Goal: Transaction & Acquisition: Purchase product/service

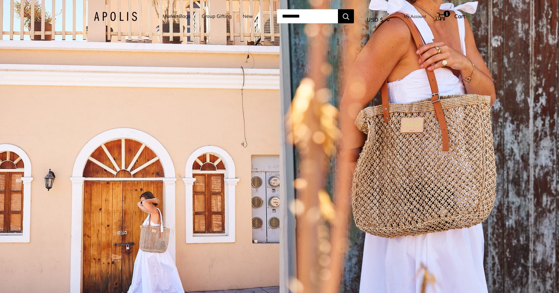
click at [205, 14] on link "Group Gifting" at bounding box center [217, 16] width 30 height 9
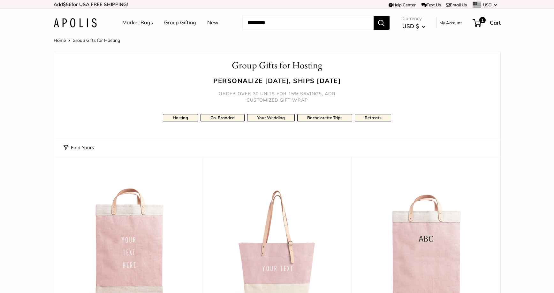
click at [141, 23] on link "Market Bags" at bounding box center [137, 23] width 31 height 10
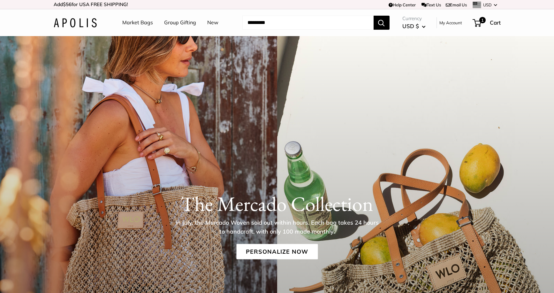
scroll to position [1801, 0]
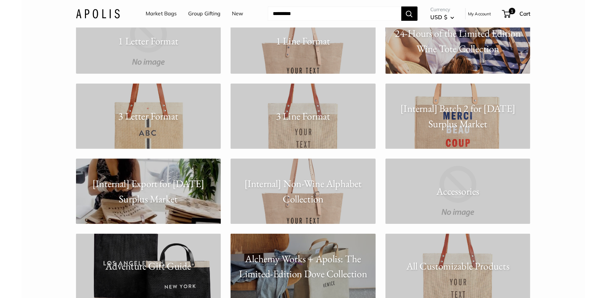
scroll to position [96, 0]
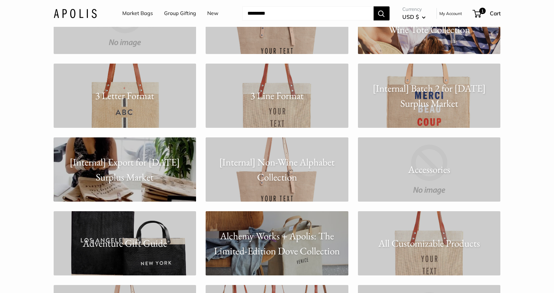
click at [126, 104] on link "3 Letter Format" at bounding box center [125, 96] width 143 height 64
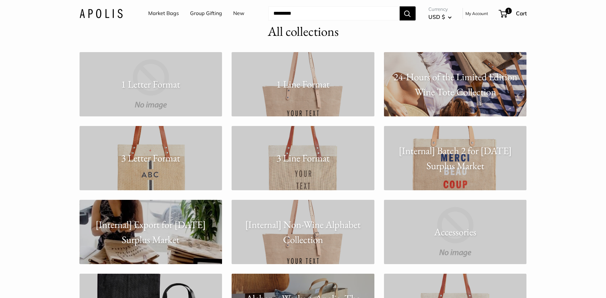
scroll to position [32, 0]
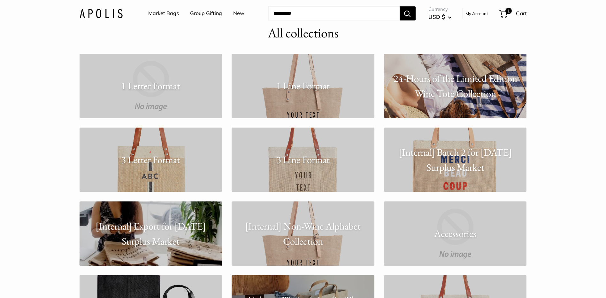
click at [311, 177] on link "3 Line Format" at bounding box center [303, 159] width 143 height 64
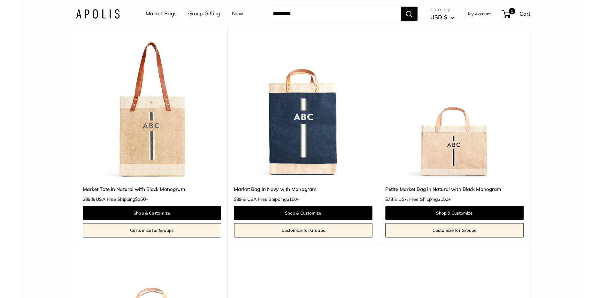
scroll to position [32, 0]
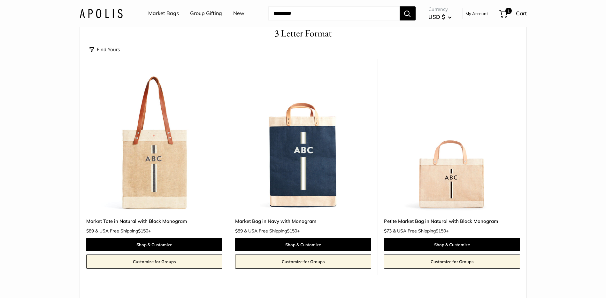
click at [0, 0] on img at bounding box center [0, 0] width 0 height 0
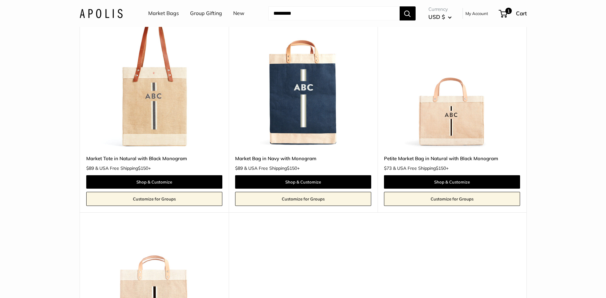
scroll to position [96, 0]
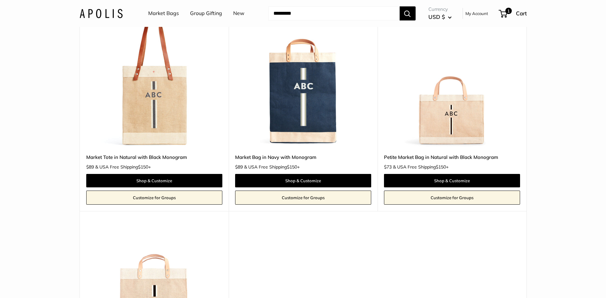
click at [0, 0] on img at bounding box center [0, 0] width 0 height 0
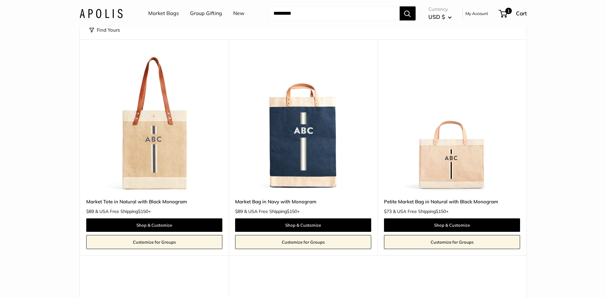
scroll to position [0, 0]
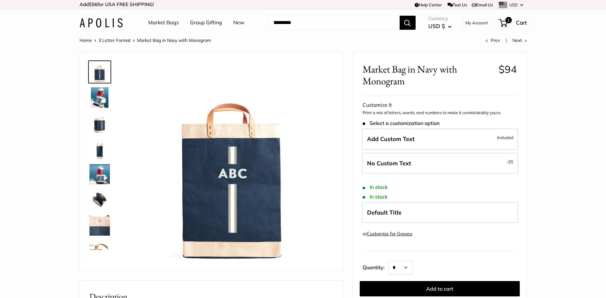
click at [105, 179] on img at bounding box center [99, 174] width 20 height 20
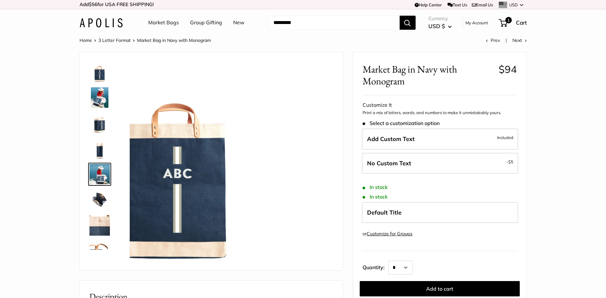
scroll to position [20, 0]
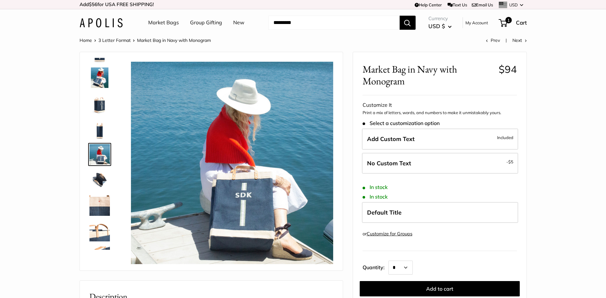
click at [97, 179] on img at bounding box center [99, 180] width 20 height 20
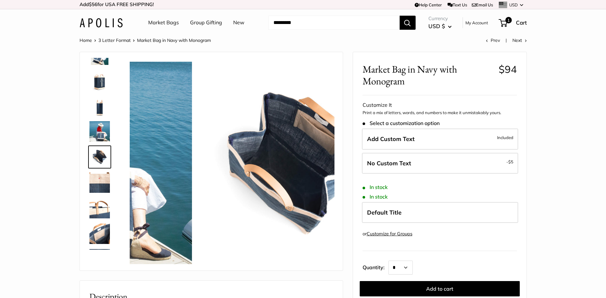
scroll to position [45, 0]
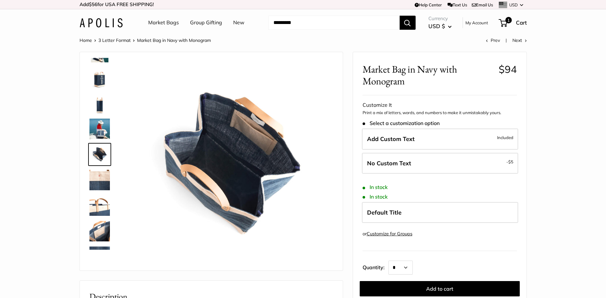
click at [99, 208] on img at bounding box center [99, 205] width 20 height 20
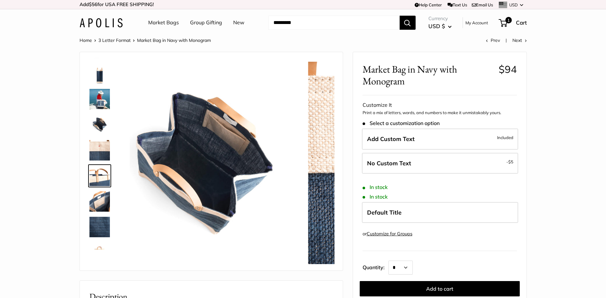
scroll to position [92, 0]
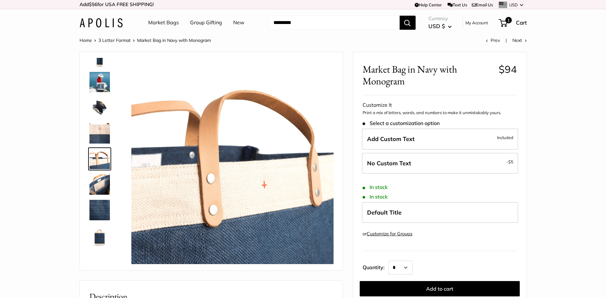
click at [98, 207] on img at bounding box center [99, 210] width 20 height 20
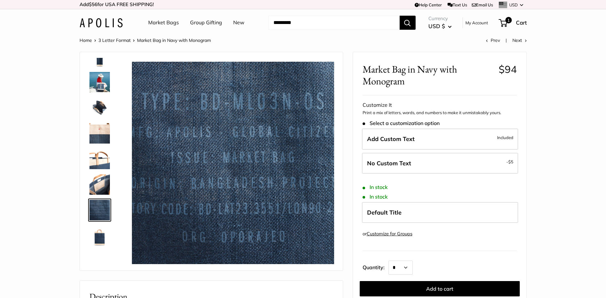
click at [98, 232] on img at bounding box center [99, 235] width 20 height 20
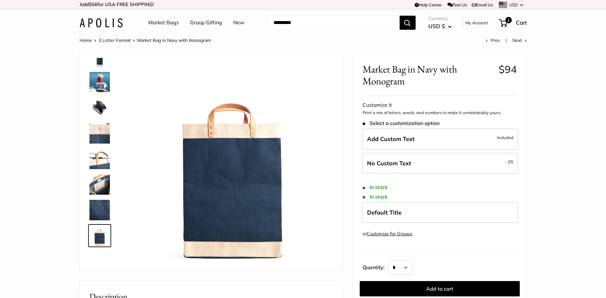
click at [98, 160] on img at bounding box center [99, 159] width 20 height 20
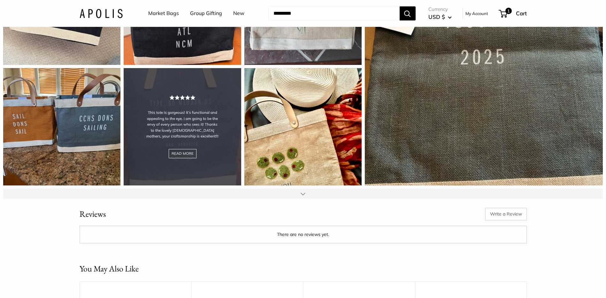
scroll to position [927, 0]
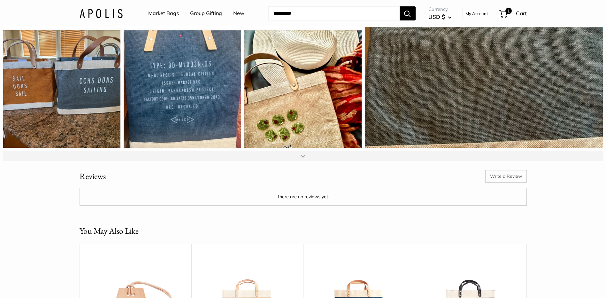
click at [308, 161] on div at bounding box center [303, 156] width 600 height 10
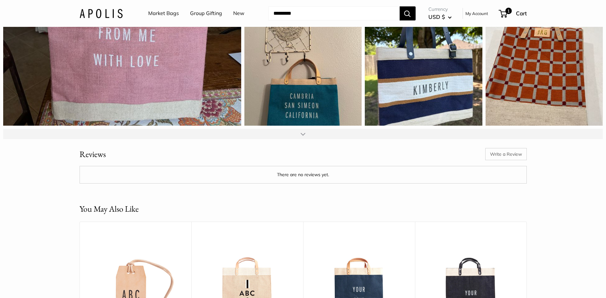
scroll to position [1182, 0]
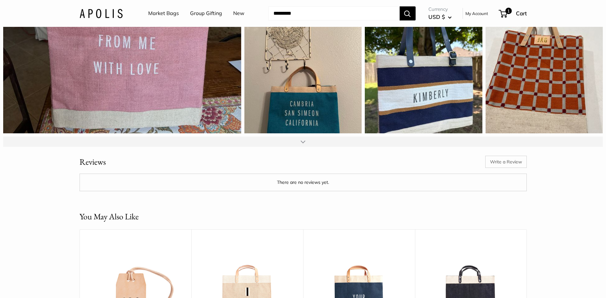
click at [304, 144] on div at bounding box center [303, 141] width 5 height 5
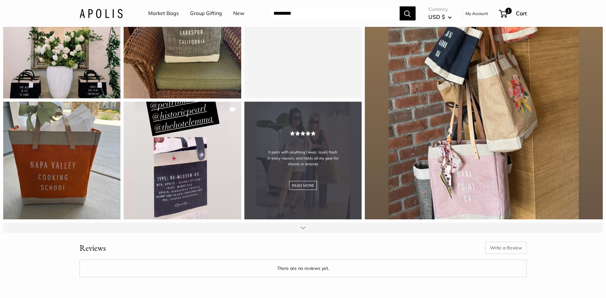
scroll to position [1342, 0]
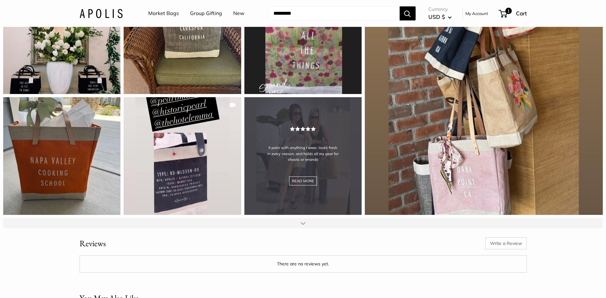
click at [320, 199] on div "It pairs with anything I wear, looks fresh in every season, and holds all my ge…" at bounding box center [302, 155] width 117 height 117
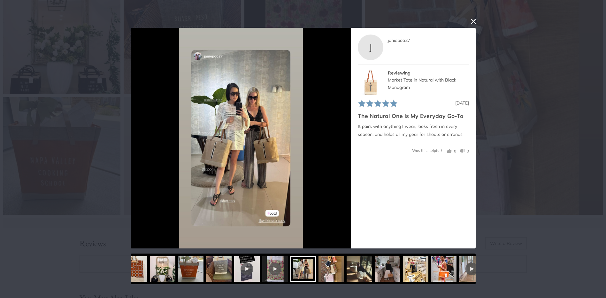
click at [472, 22] on button "close this modal window" at bounding box center [474, 22] width 8 height 8
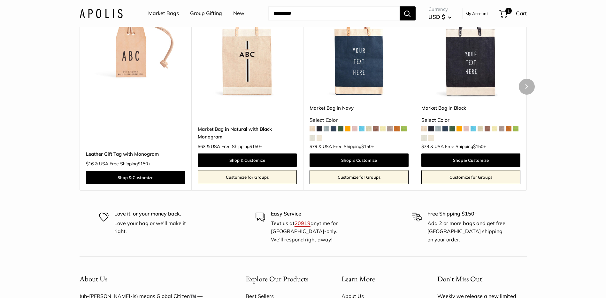
scroll to position [1598, 0]
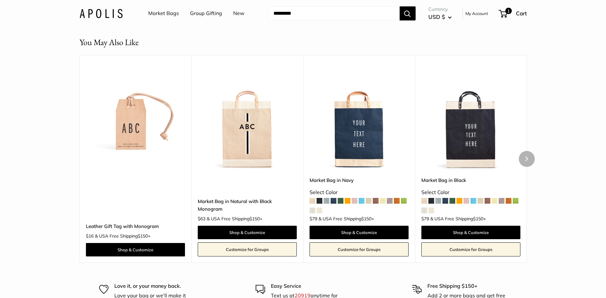
click at [0, 0] on img at bounding box center [0, 0] width 0 height 0
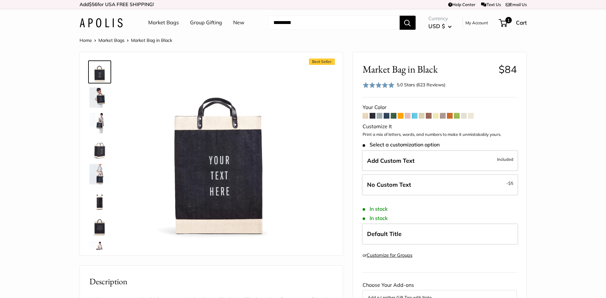
click at [103, 179] on img at bounding box center [99, 174] width 20 height 20
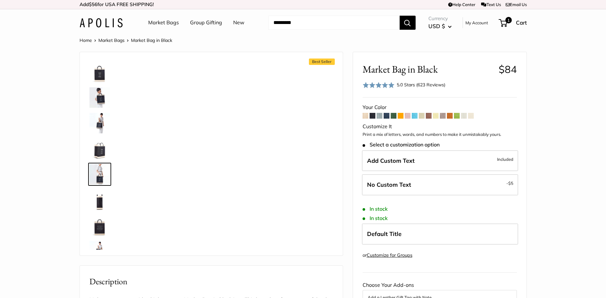
scroll to position [20, 0]
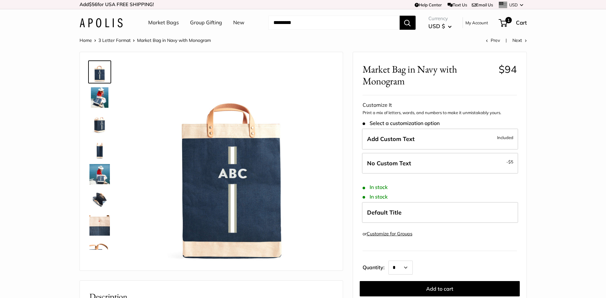
click at [103, 173] on img at bounding box center [99, 174] width 20 height 20
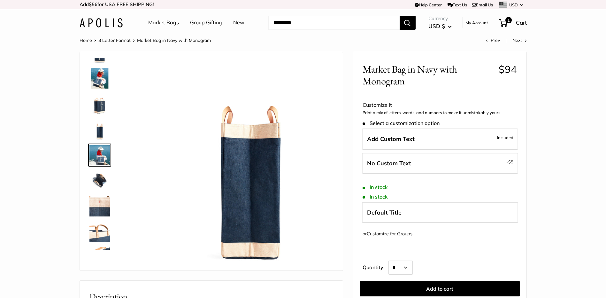
scroll to position [20, 0]
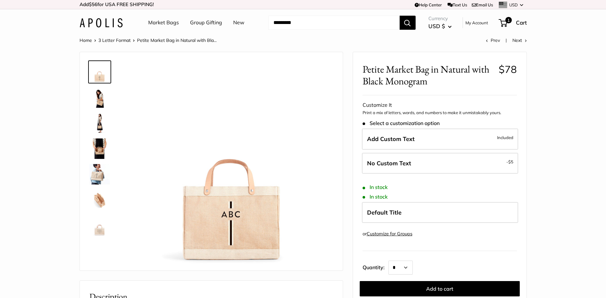
click at [97, 148] on img at bounding box center [99, 148] width 20 height 20
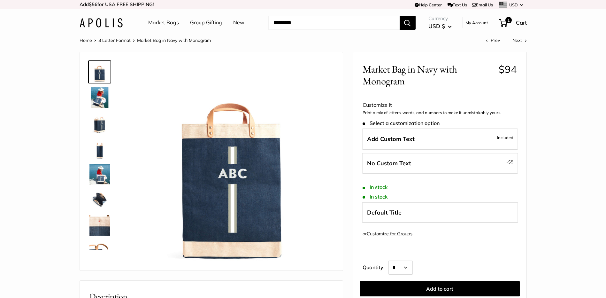
click at [92, 193] on img at bounding box center [99, 199] width 20 height 20
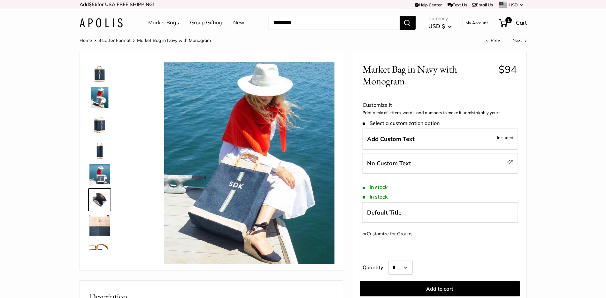
scroll to position [45, 0]
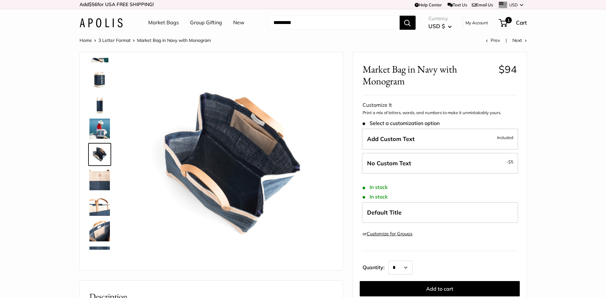
click at [96, 153] on img at bounding box center [99, 154] width 20 height 20
click at [100, 107] on img at bounding box center [99, 103] width 20 height 20
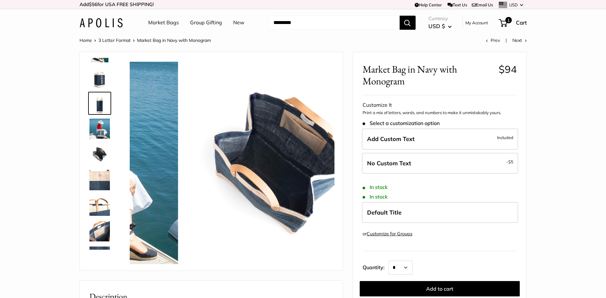
scroll to position [0, 0]
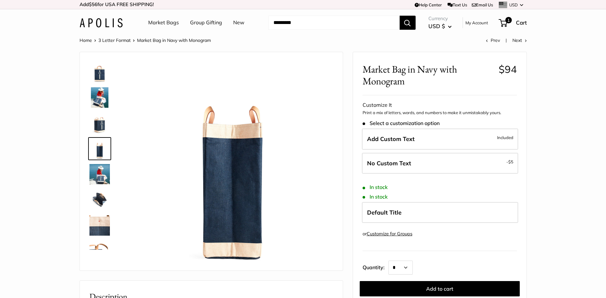
click at [100, 93] on img at bounding box center [99, 97] width 20 height 20
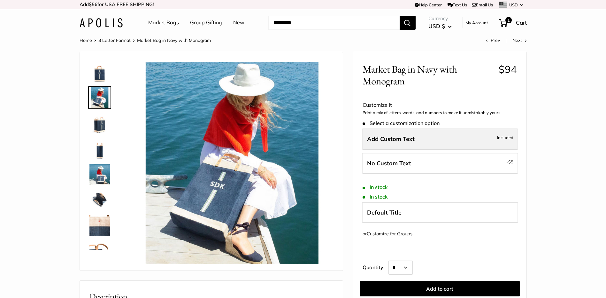
click at [448, 143] on label "Add Custom Text Included" at bounding box center [440, 138] width 156 height 21
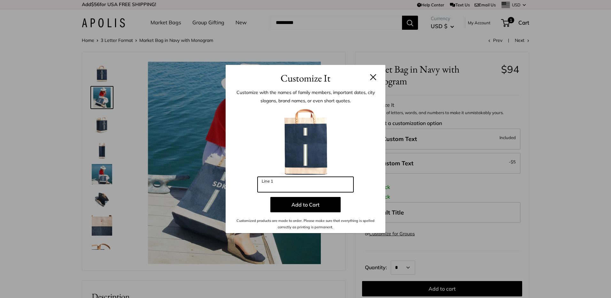
click at [285, 185] on input "Line 1" at bounding box center [306, 184] width 96 height 15
click at [374, 77] on button at bounding box center [373, 77] width 6 height 6
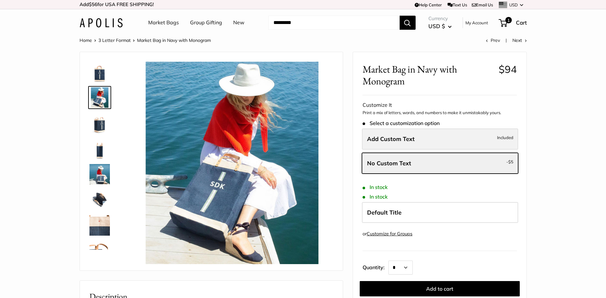
click at [393, 137] on span "Add Custom Text" at bounding box center [391, 138] width 48 height 7
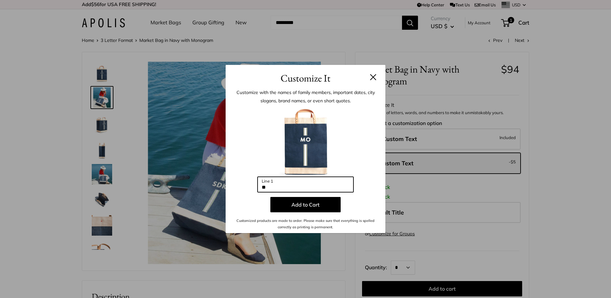
drag, startPoint x: 291, startPoint y: 186, endPoint x: 239, endPoint y: 189, distance: 51.8
click at [239, 189] on div "Enter 3 letters ** Line 1 Add to Cart Customized products are made to order. Pl…" at bounding box center [305, 168] width 141 height 124
type input "*"
click at [372, 77] on button at bounding box center [373, 77] width 6 height 6
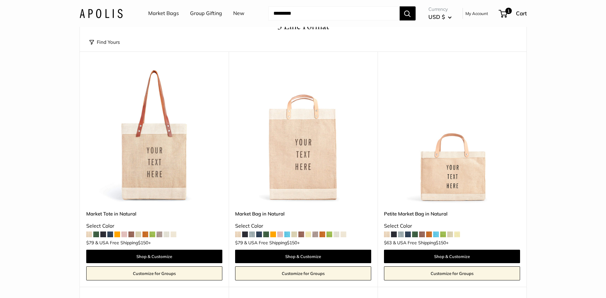
scroll to position [64, 0]
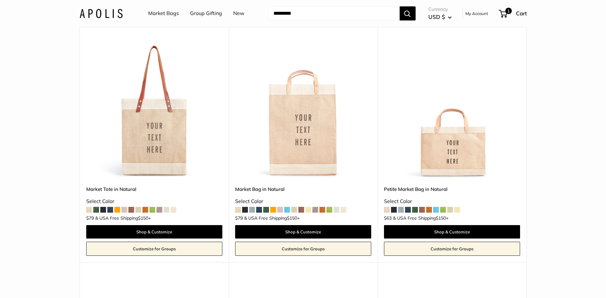
click at [0, 0] on img at bounding box center [0, 0] width 0 height 0
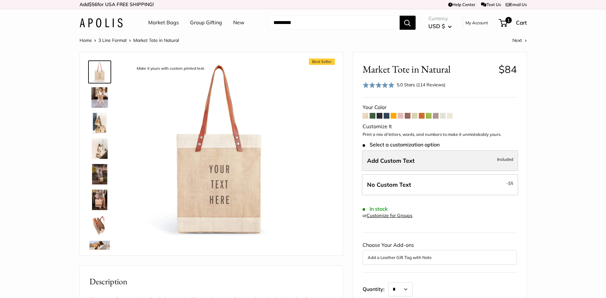
click at [378, 159] on div "Stock: Select a customization option Add Custom Text Included No Custom Text - …" at bounding box center [440, 170] width 154 height 57
click at [387, 171] on label "Add Custom Text Included" at bounding box center [440, 160] width 156 height 21
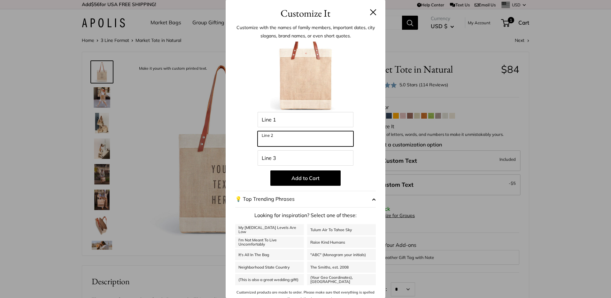
click at [279, 134] on input "Line 2" at bounding box center [306, 138] width 96 height 15
type input "******"
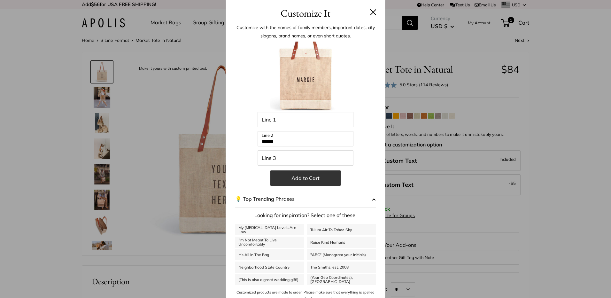
click at [312, 182] on button "Add to Cart" at bounding box center [305, 177] width 70 height 15
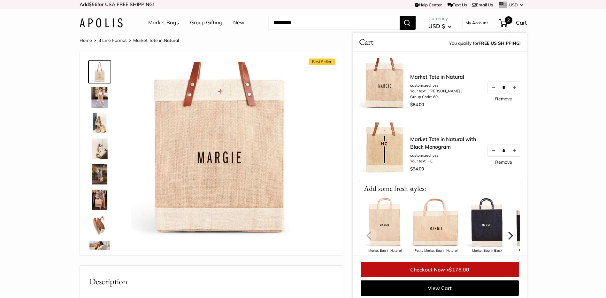
click at [548, 42] on section "Home 3 Line Format Market Tote in Natural Next Best Seller The Original Market …" at bounding box center [303, 303] width 606 height 535
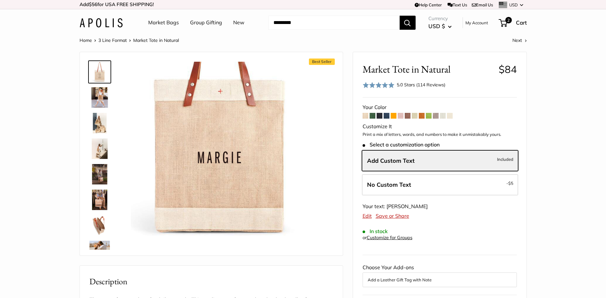
click at [389, 117] on span at bounding box center [387, 116] width 6 height 6
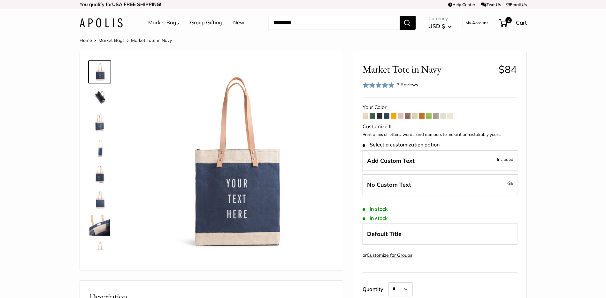
click at [402, 112] on div "Your Color" at bounding box center [440, 108] width 154 height 10
click at [399, 119] on span at bounding box center [401, 116] width 6 height 6
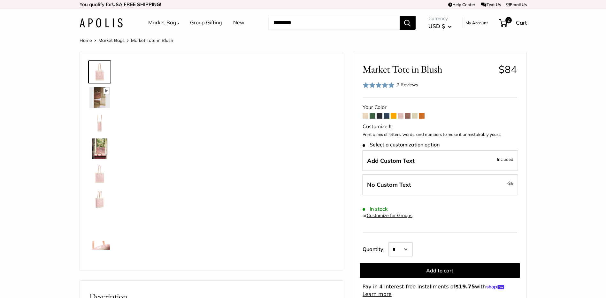
click at [400, 160] on span "Add Custom Text" at bounding box center [391, 160] width 48 height 7
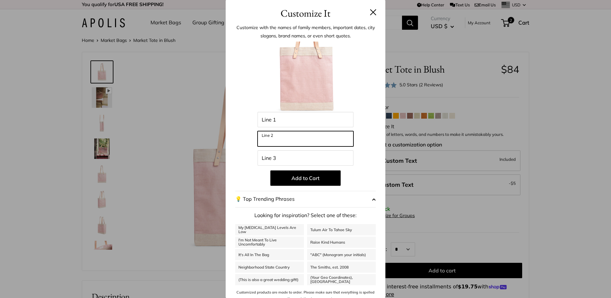
click at [289, 138] on input "Line 2" at bounding box center [306, 138] width 96 height 15
type input "******"
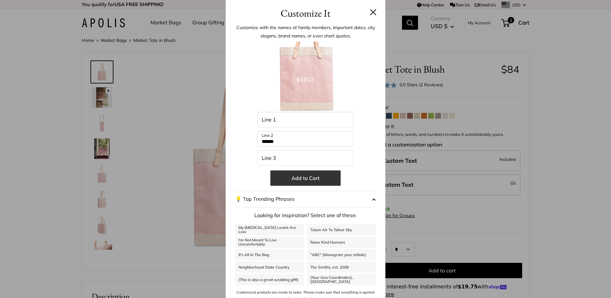
click at [295, 176] on button "Add to Cart" at bounding box center [305, 177] width 70 height 15
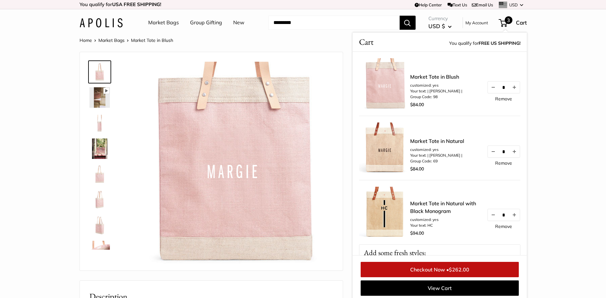
scroll to position [3, 0]
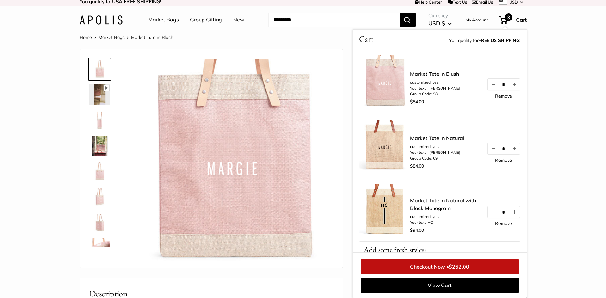
click at [97, 154] on img at bounding box center [99, 145] width 20 height 20
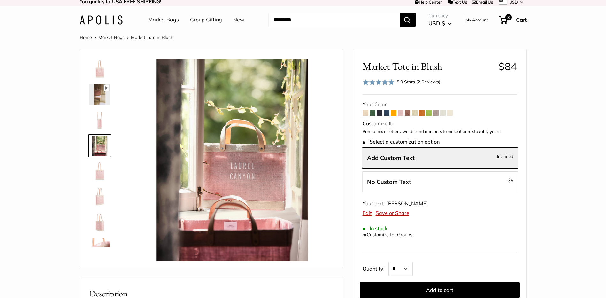
click at [99, 166] on img at bounding box center [99, 171] width 20 height 20
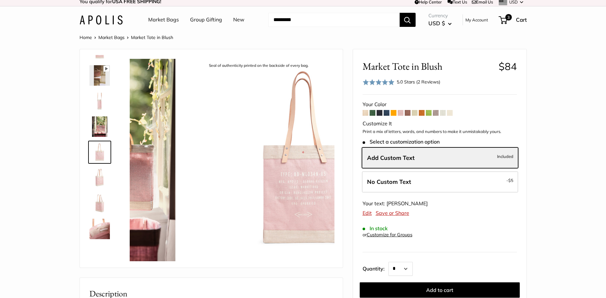
scroll to position [20, 0]
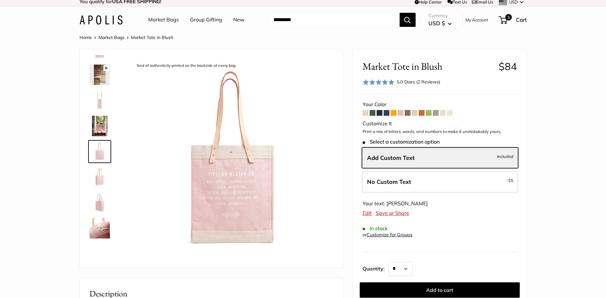
click at [100, 181] on img at bounding box center [99, 177] width 20 height 20
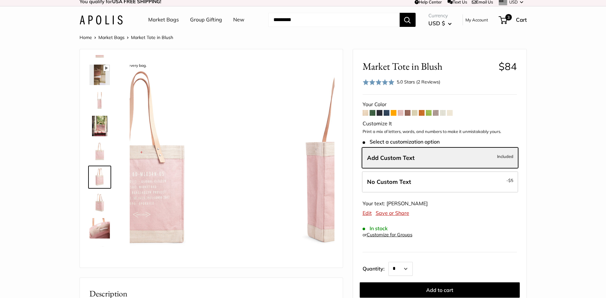
scroll to position [45, 0]
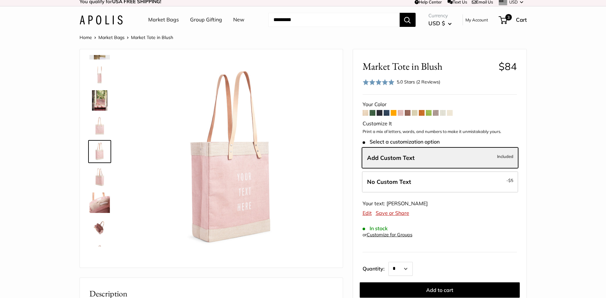
click at [98, 179] on img at bounding box center [99, 177] width 20 height 20
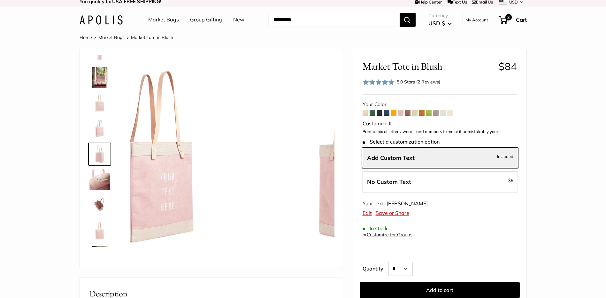
scroll to position [71, 0]
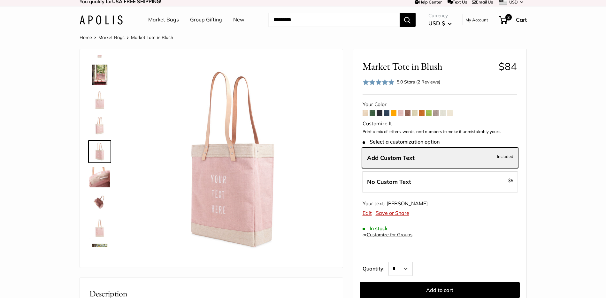
click at [98, 204] on img at bounding box center [99, 202] width 20 height 20
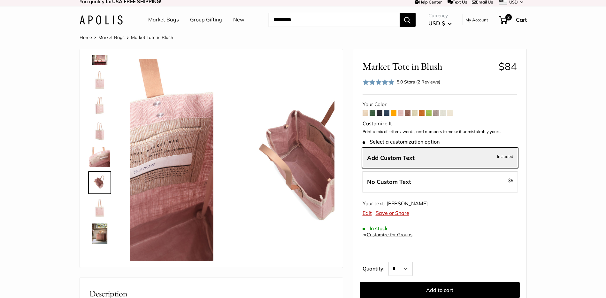
scroll to position [92, 0]
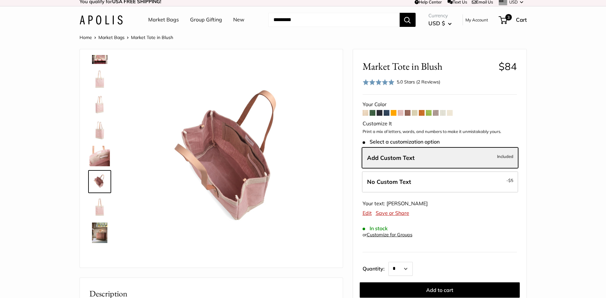
click at [100, 207] on img at bounding box center [99, 207] width 20 height 20
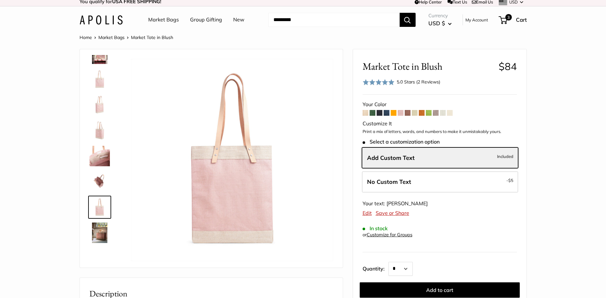
click at [372, 112] on span at bounding box center [373, 113] width 6 height 6
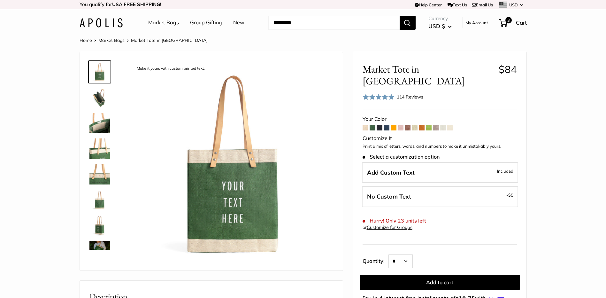
click at [103, 122] on img at bounding box center [99, 123] width 20 height 20
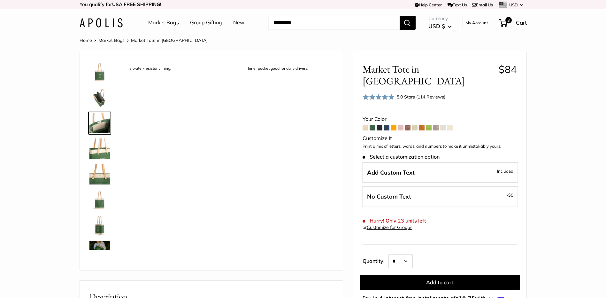
click at [104, 95] on img at bounding box center [99, 97] width 20 height 20
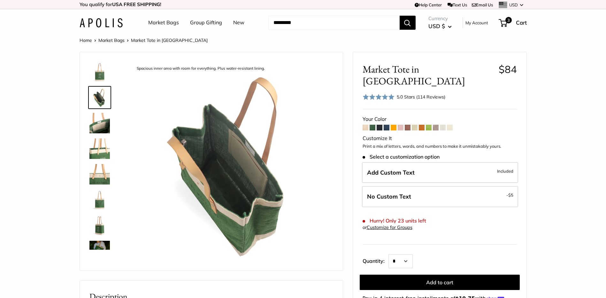
click at [97, 226] on img at bounding box center [99, 225] width 20 height 20
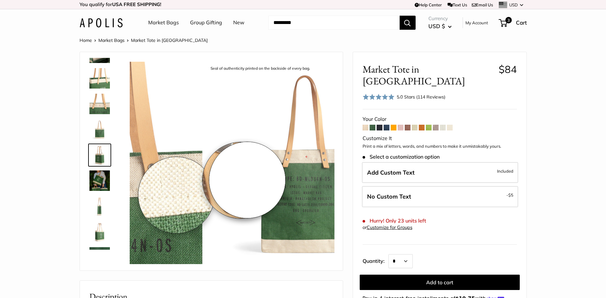
scroll to position [71, 0]
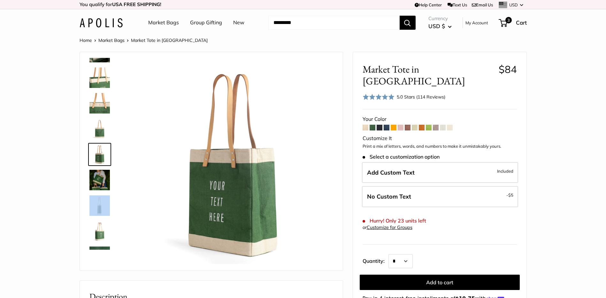
drag, startPoint x: 112, startPoint y: 209, endPoint x: 103, endPoint y: 212, distance: 9.6
click at [103, 212] on div at bounding box center [102, 154] width 31 height 192
drag, startPoint x: 103, startPoint y: 212, endPoint x: 104, endPoint y: 236, distance: 24.7
click at [104, 236] on img at bounding box center [99, 231] width 20 height 20
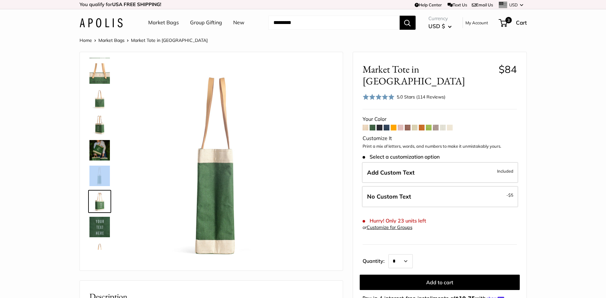
scroll to position [118, 0]
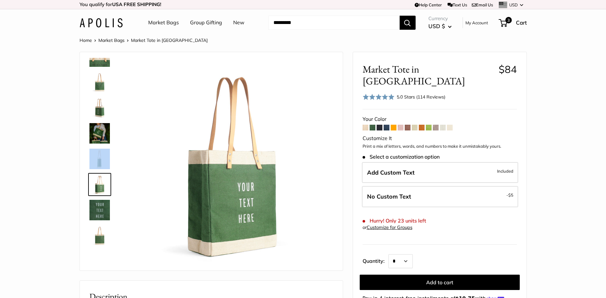
click at [435, 125] on span at bounding box center [436, 128] width 6 height 6
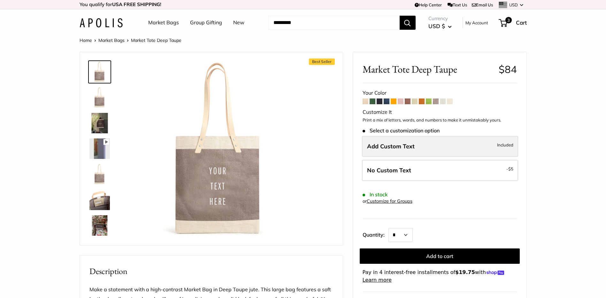
click at [396, 150] on span "Add Custom Text" at bounding box center [391, 146] width 48 height 7
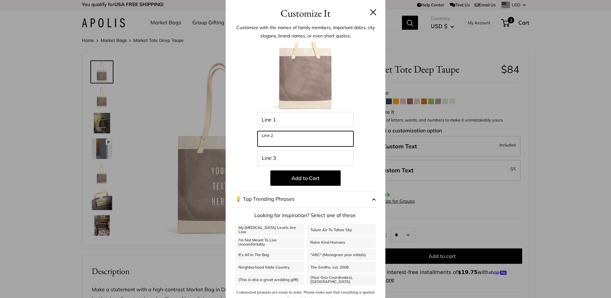
click at [288, 135] on input "Line 2" at bounding box center [306, 138] width 96 height 15
type input "******"
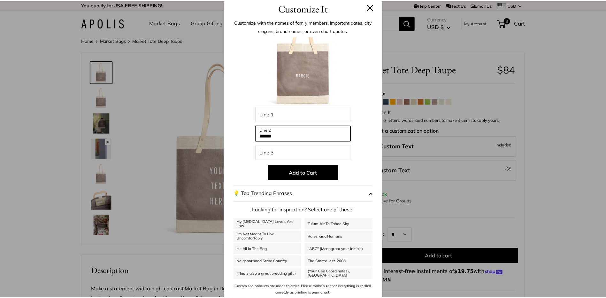
scroll to position [7, 0]
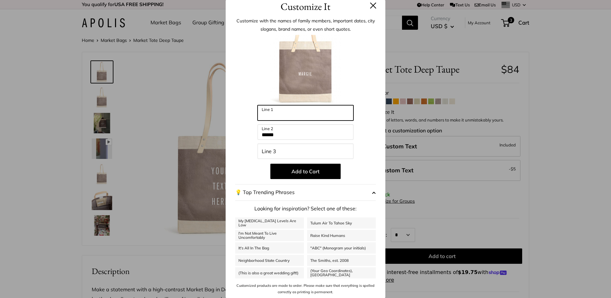
click at [292, 116] on input "Line 1" at bounding box center [306, 112] width 96 height 15
type input "******"
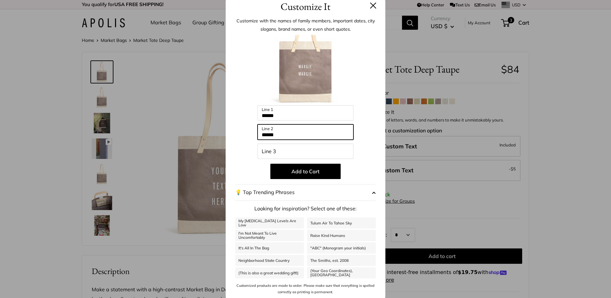
drag, startPoint x: 285, startPoint y: 131, endPoint x: 232, endPoint y: 135, distance: 52.9
click at [232, 135] on div "Customize with the names of family members, important dates, city slogans, bran…" at bounding box center [306, 156] width 160 height 284
click at [363, 104] on div at bounding box center [305, 70] width 141 height 70
click at [370, 7] on button at bounding box center [373, 5] width 6 height 6
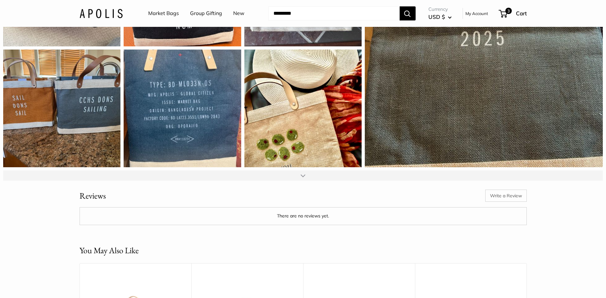
scroll to position [927, 0]
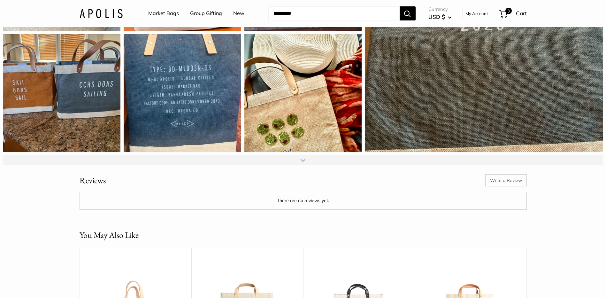
click at [313, 165] on div at bounding box center [303, 160] width 600 height 10
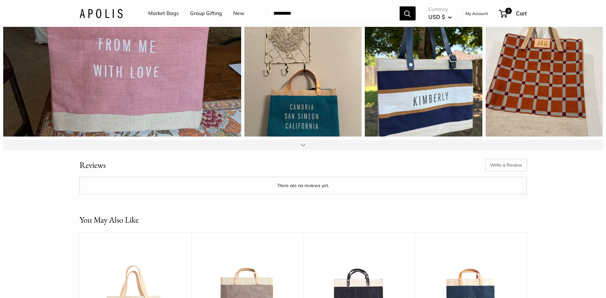
scroll to position [1246, 0]
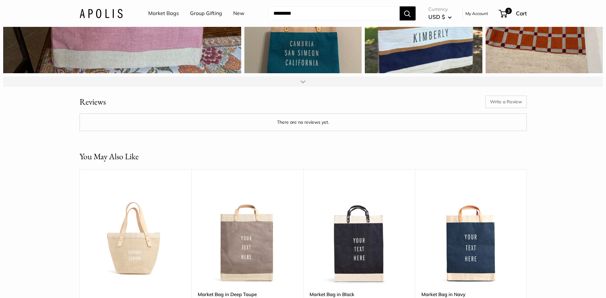
click at [312, 87] on div at bounding box center [303, 81] width 600 height 10
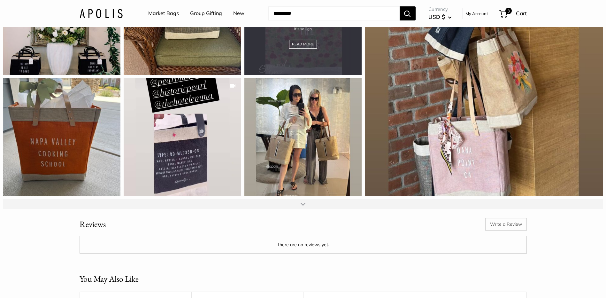
scroll to position [1374, 0]
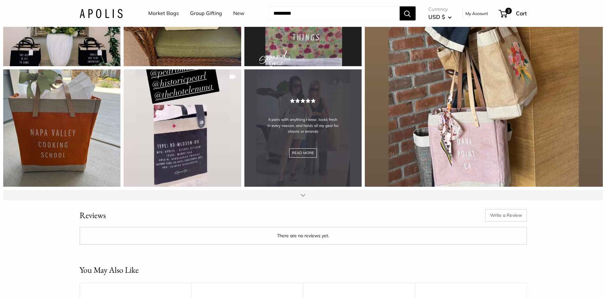
click at [334, 155] on div "It pairs with anything I wear, looks fresh in every season, and holds all my ge…" at bounding box center [302, 127] width 117 height 117
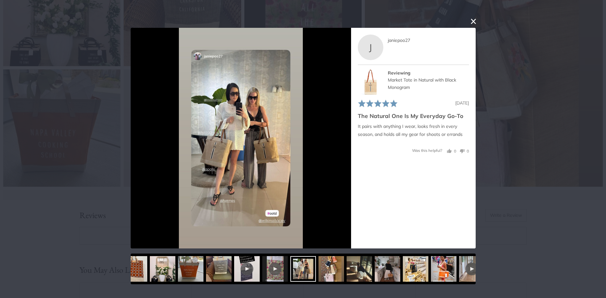
click at [165, 22] on div "User-Uploaded Media Gallery Your browser doesn't support HTML5 videos. Your bro…" at bounding box center [303, 149] width 606 height 298
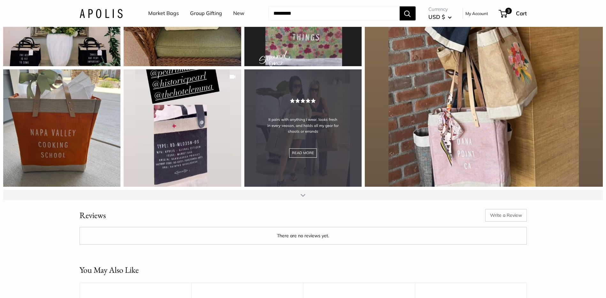
click at [295, 172] on div "It pairs with anything I wear, looks fresh in every season, and holds all my ge…" at bounding box center [302, 127] width 117 height 117
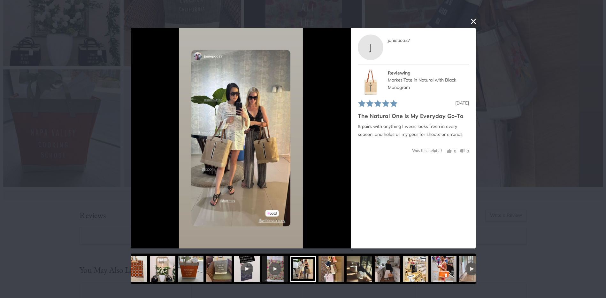
click at [475, 21] on button "close this modal window" at bounding box center [474, 22] width 8 height 8
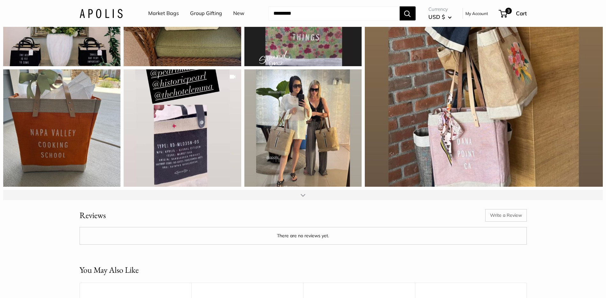
click at [310, 200] on div at bounding box center [303, 195] width 600 height 10
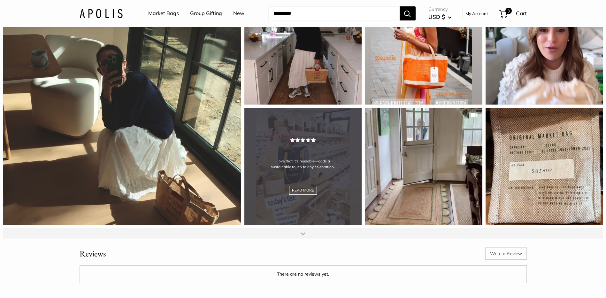
scroll to position [1694, 0]
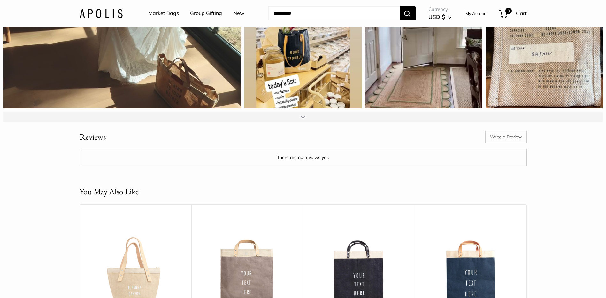
click at [301, 119] on div at bounding box center [303, 116] width 5 height 5
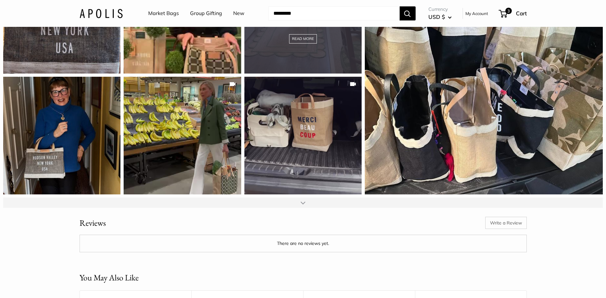
scroll to position [1853, 0]
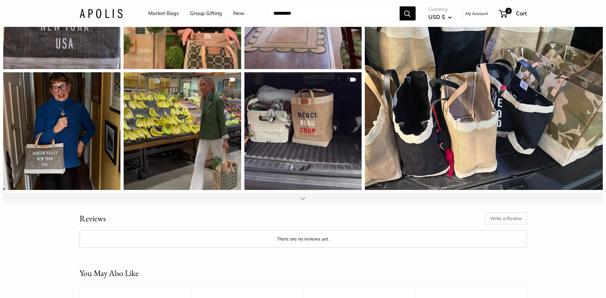
click at [313, 203] on div at bounding box center [303, 198] width 600 height 10
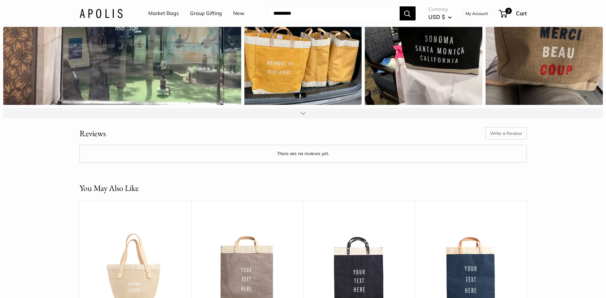
scroll to position [2205, 0]
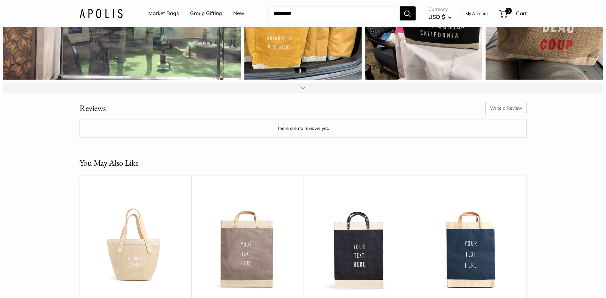
click at [306, 93] on div at bounding box center [303, 88] width 600 height 10
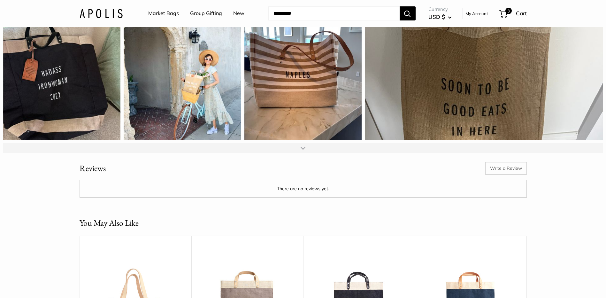
scroll to position [2397, 0]
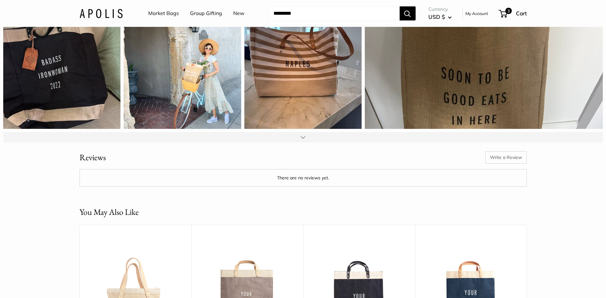
click at [326, 142] on div at bounding box center [303, 137] width 600 height 10
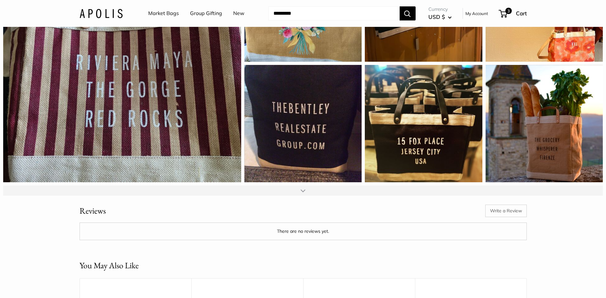
scroll to position [2652, 0]
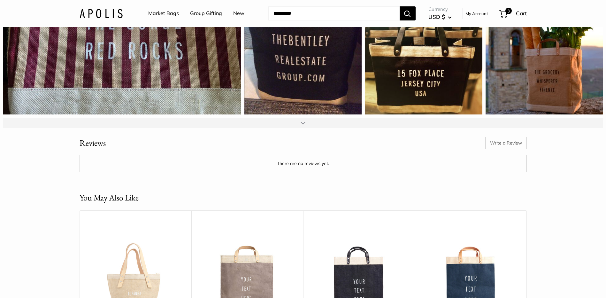
click at [306, 128] on div at bounding box center [303, 123] width 600 height 10
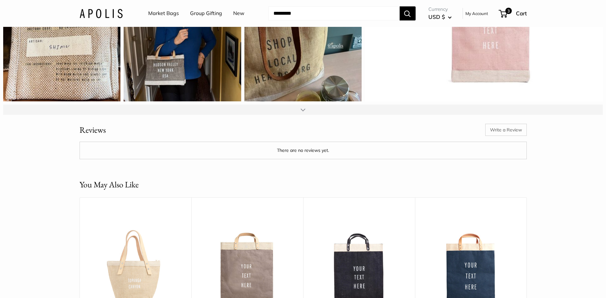
scroll to position [2908, 0]
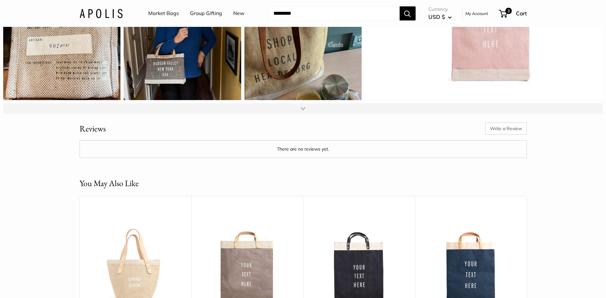
click at [302, 111] on div at bounding box center [303, 108] width 5 height 5
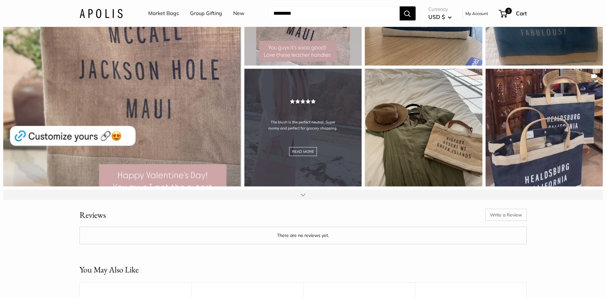
scroll to position [3132, 0]
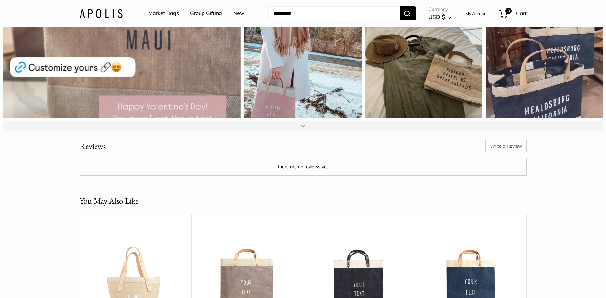
click at [312, 131] on div at bounding box center [303, 126] width 600 height 10
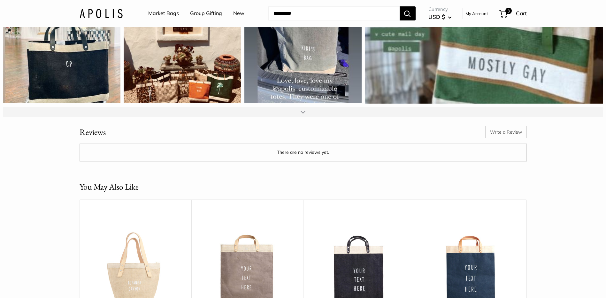
scroll to position [3387, 0]
click at [303, 114] on div at bounding box center [303, 111] width 5 height 5
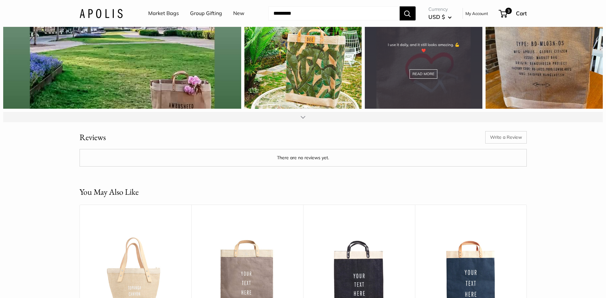
scroll to position [3643, 0]
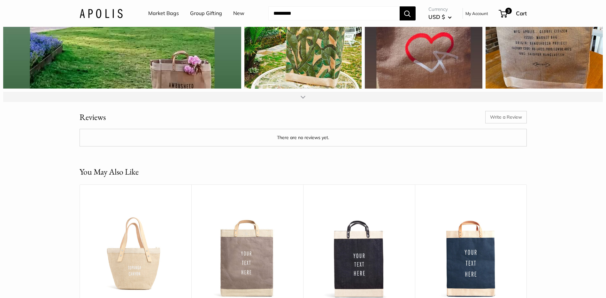
click at [309, 102] on div at bounding box center [303, 97] width 600 height 10
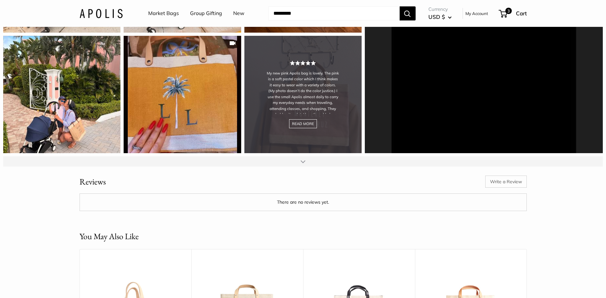
scroll to position [3835, 0]
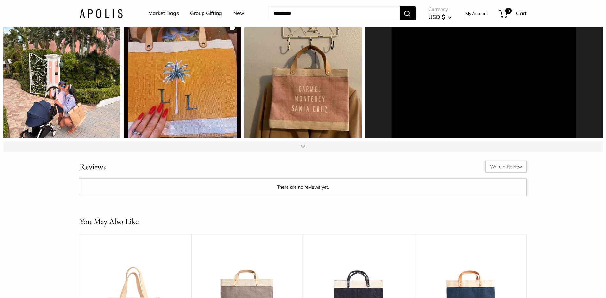
click at [307, 151] on div at bounding box center [303, 146] width 600 height 10
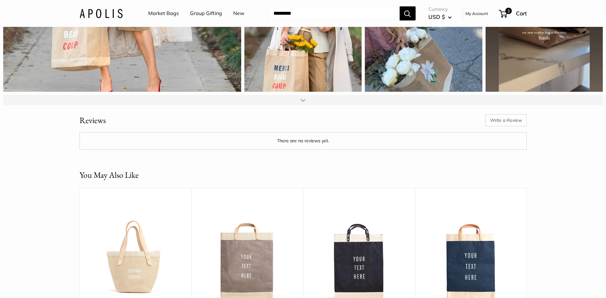
scroll to position [4154, 0]
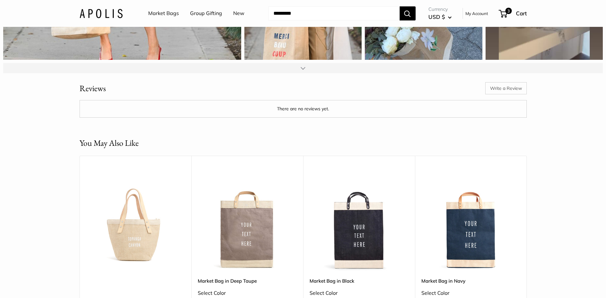
click at [311, 73] on div at bounding box center [303, 68] width 600 height 10
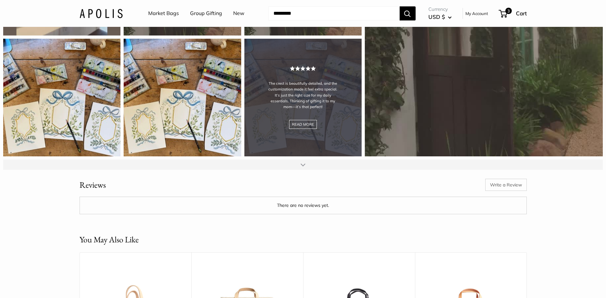
scroll to position [4314, 0]
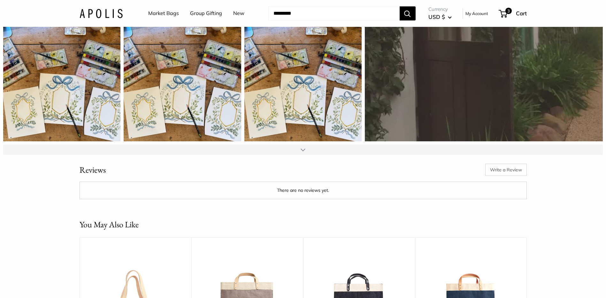
click at [309, 155] on div at bounding box center [303, 149] width 600 height 10
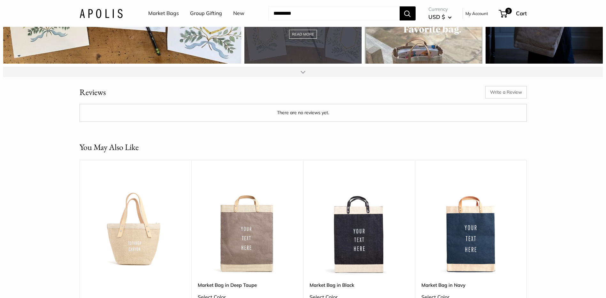
scroll to position [4633, 0]
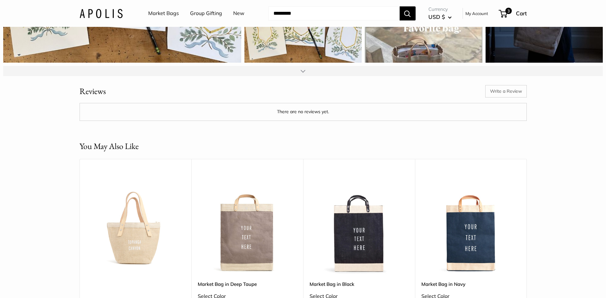
click at [297, 76] on div at bounding box center [303, 71] width 600 height 10
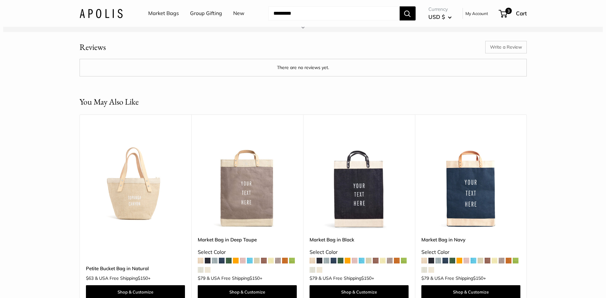
scroll to position [4921, 0]
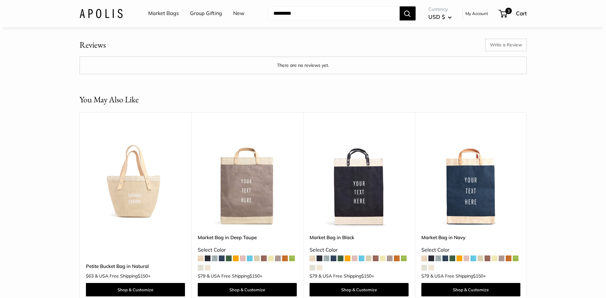
click at [166, 13] on link "Market Bags" at bounding box center [163, 14] width 31 height 10
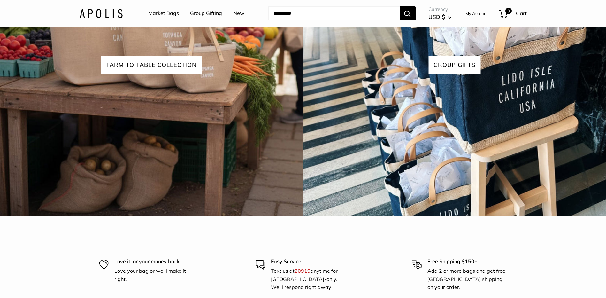
scroll to position [1789, 0]
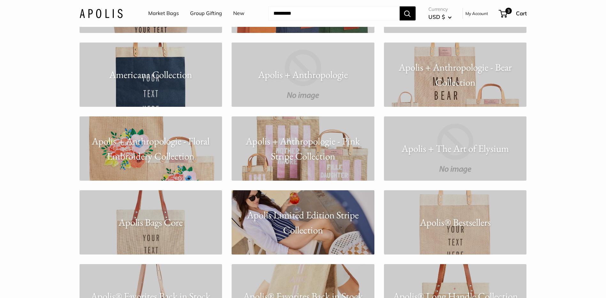
scroll to position [415, 0]
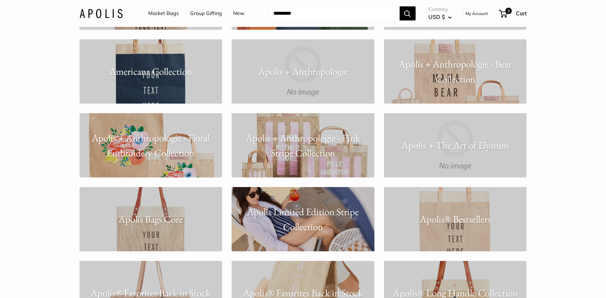
click at [333, 141] on p "Apolis + Anthropologie - Pink Stripe Collection" at bounding box center [303, 145] width 143 height 30
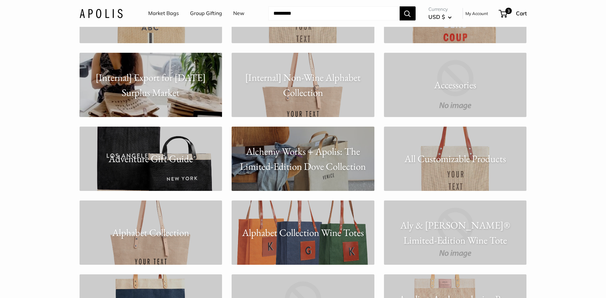
scroll to position [0, 0]
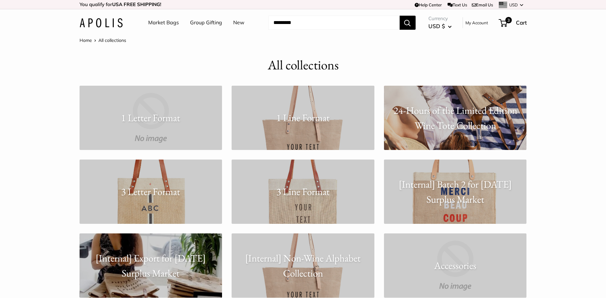
click at [154, 21] on link "Market Bags" at bounding box center [163, 23] width 31 height 10
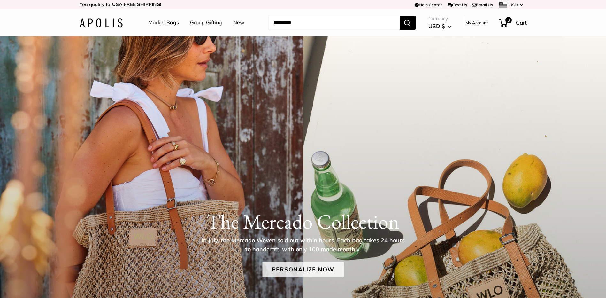
click at [291, 269] on link "Personalize Now" at bounding box center [302, 268] width 81 height 15
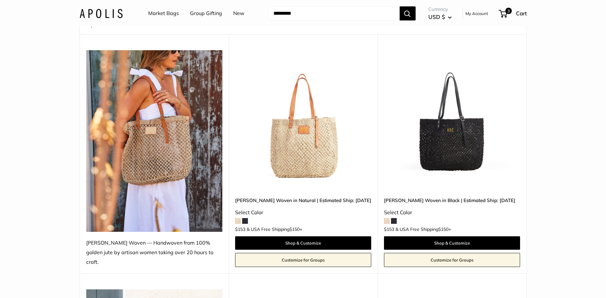
scroll to position [64, 0]
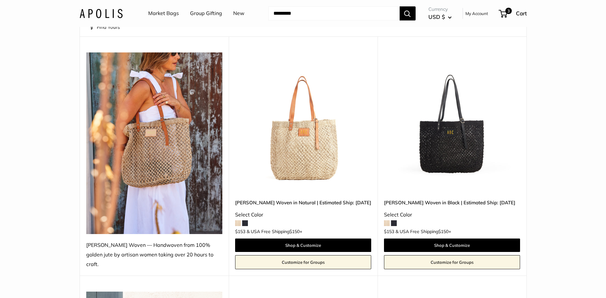
click at [150, 160] on img at bounding box center [154, 143] width 136 height 182
click at [0, 0] on img at bounding box center [0, 0] width 0 height 0
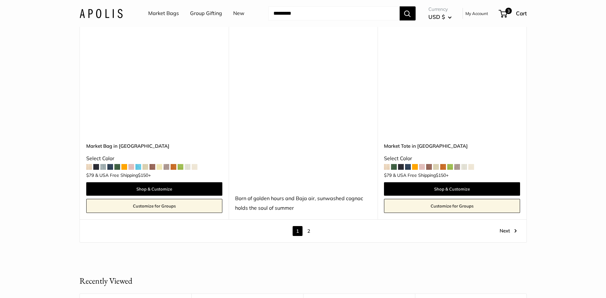
scroll to position [3643, 0]
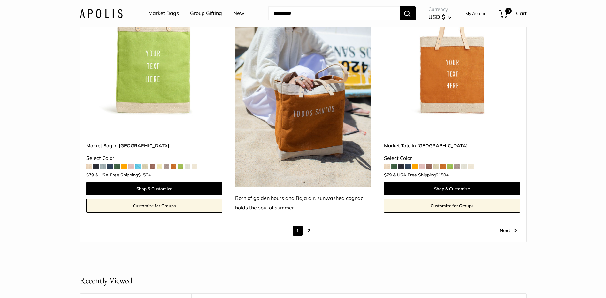
click at [308, 226] on link "2" at bounding box center [309, 231] width 10 height 10
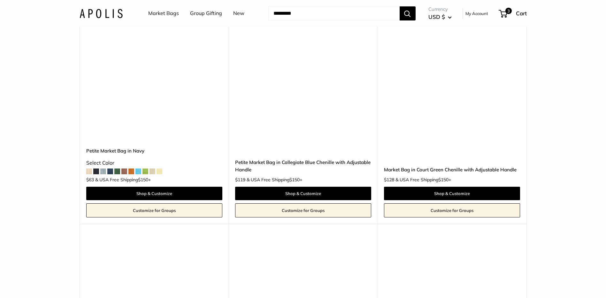
scroll to position [2030, 0]
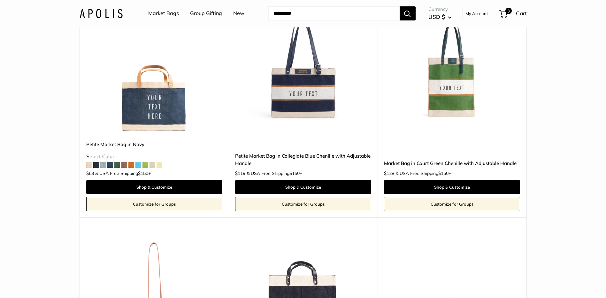
click at [0, 0] on img at bounding box center [0, 0] width 0 height 0
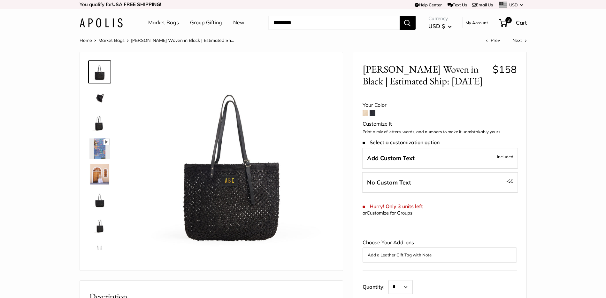
click at [97, 123] on img at bounding box center [99, 123] width 20 height 20
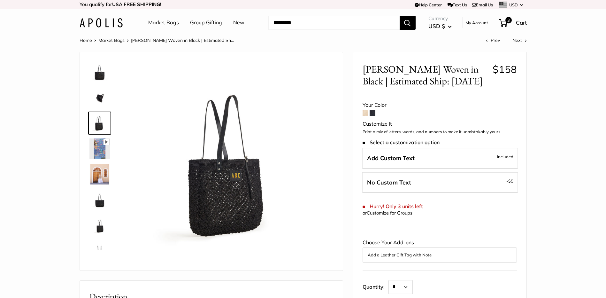
click at [96, 94] on img at bounding box center [99, 97] width 20 height 20
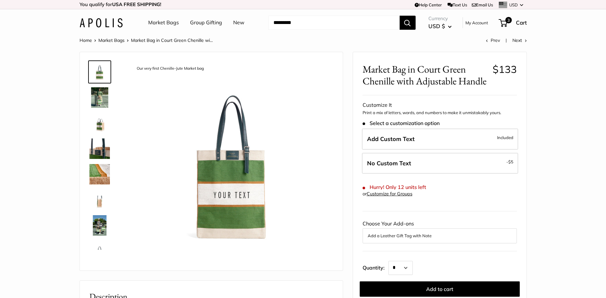
click at [99, 126] on img at bounding box center [99, 123] width 20 height 20
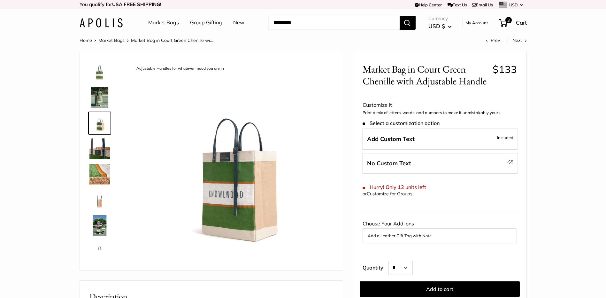
click at [99, 78] on img at bounding box center [99, 72] width 20 height 20
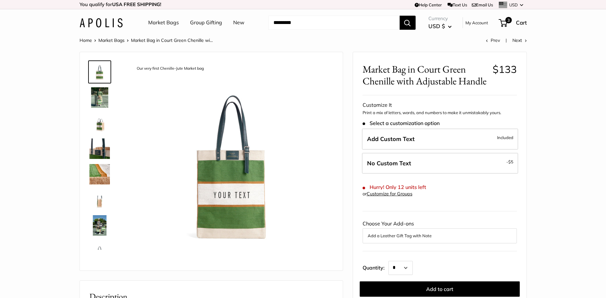
click at [100, 97] on img at bounding box center [99, 97] width 20 height 20
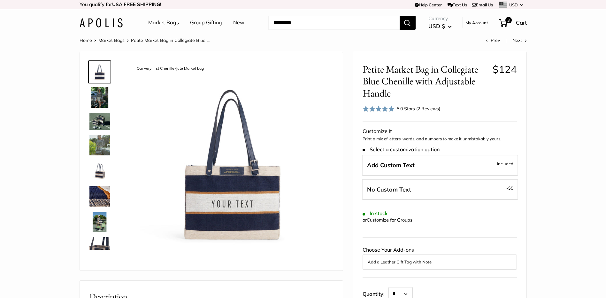
click at [102, 174] on img at bounding box center [99, 170] width 20 height 20
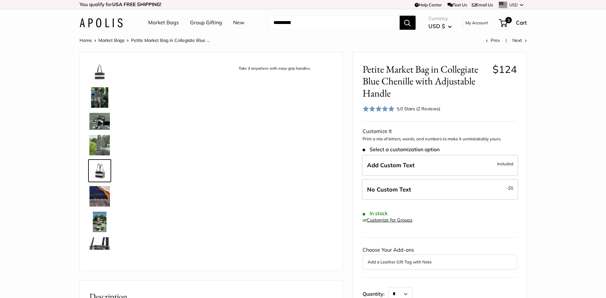
scroll to position [16, 0]
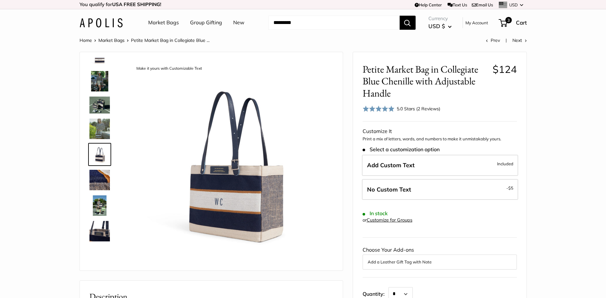
click at [100, 121] on img at bounding box center [99, 129] width 20 height 20
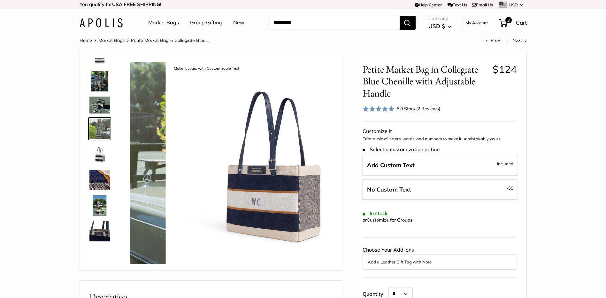
scroll to position [0, 0]
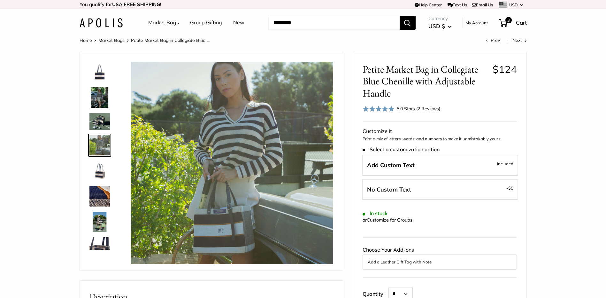
click at [99, 121] on img at bounding box center [99, 121] width 20 height 17
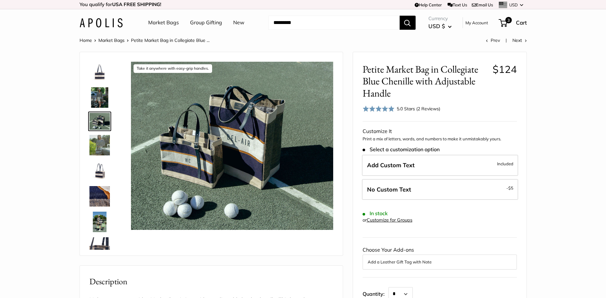
click at [381, 220] on link "Customize for Groups" at bounding box center [390, 220] width 46 height 6
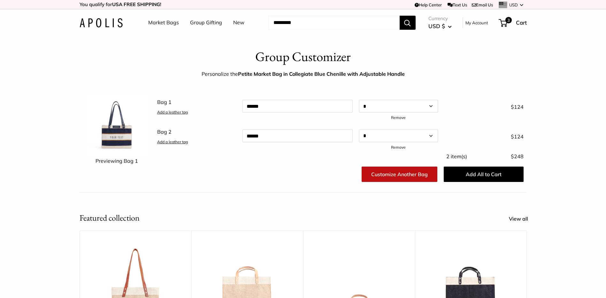
click at [238, 22] on link "New" at bounding box center [238, 23] width 11 height 10
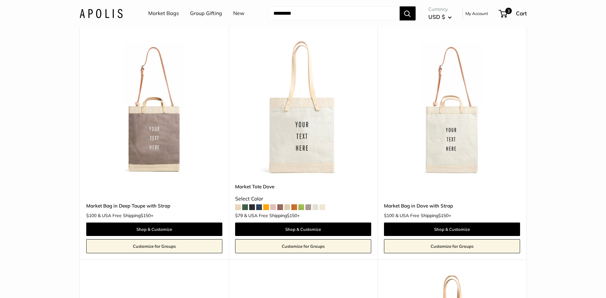
scroll to position [1200, 0]
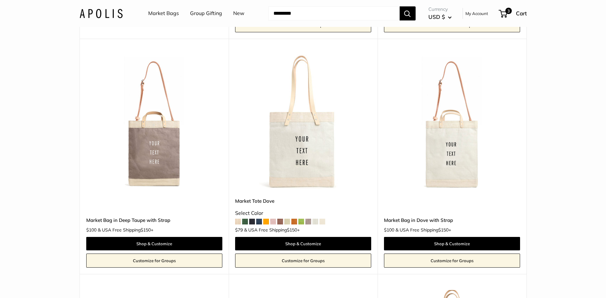
click at [0, 0] on img at bounding box center [0, 0] width 0 height 0
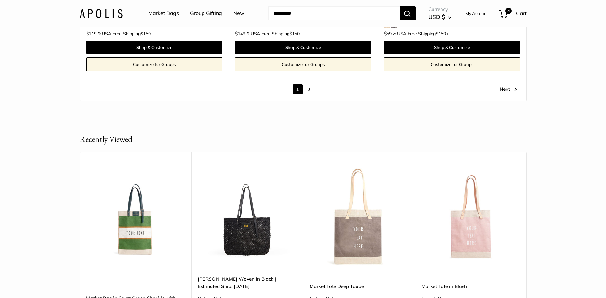
scroll to position [3692, 0]
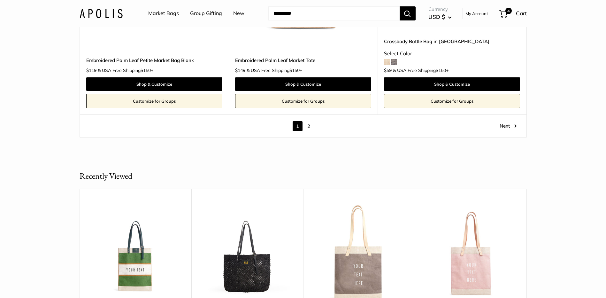
click at [309, 124] on link "2" at bounding box center [309, 126] width 10 height 10
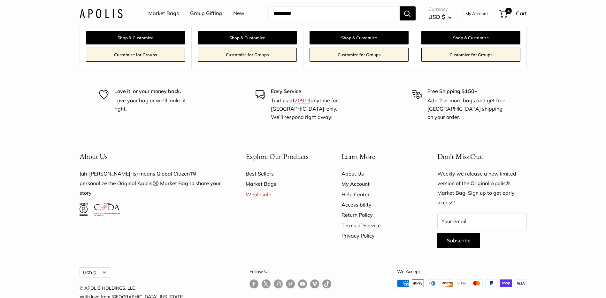
scroll to position [3945, 0]
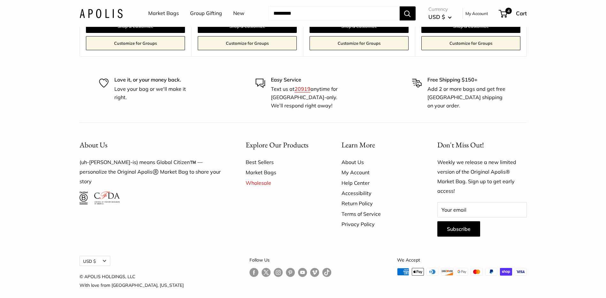
click at [358, 178] on link "Help Center" at bounding box center [378, 183] width 73 height 10
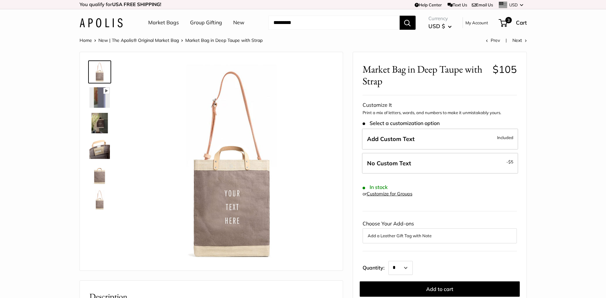
click at [93, 153] on img at bounding box center [99, 148] width 20 height 20
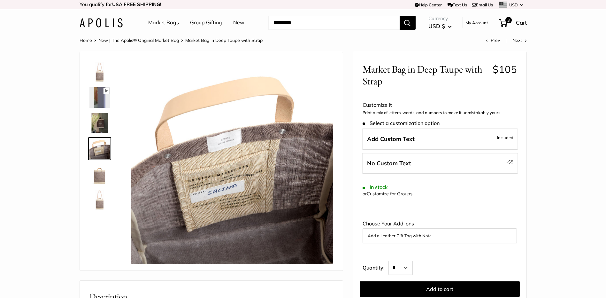
click at [99, 120] on img at bounding box center [99, 123] width 20 height 20
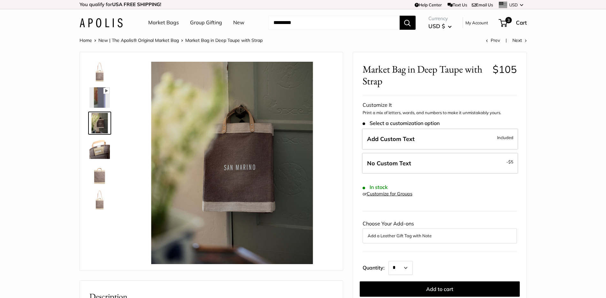
click at [97, 101] on img at bounding box center [99, 97] width 20 height 20
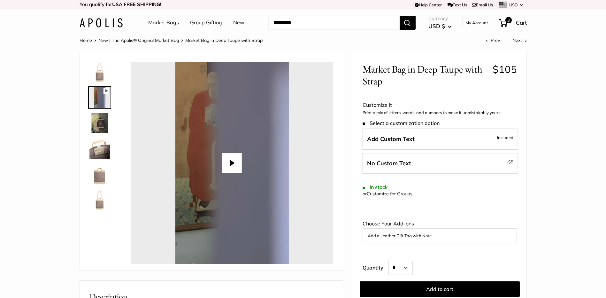
click at [98, 76] on img at bounding box center [99, 72] width 20 height 20
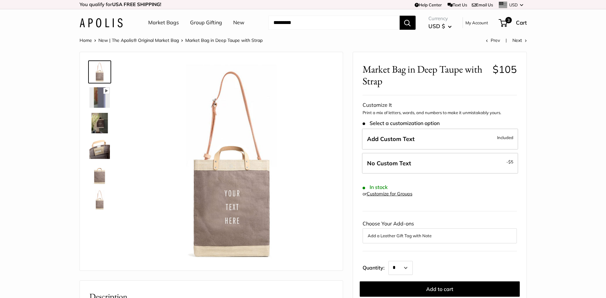
type input "****"
click at [97, 174] on img at bounding box center [99, 174] width 20 height 20
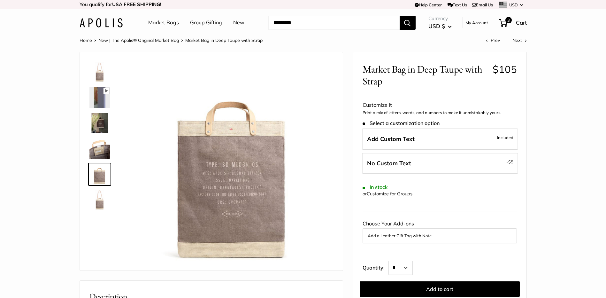
click at [96, 202] on img at bounding box center [99, 199] width 20 height 20
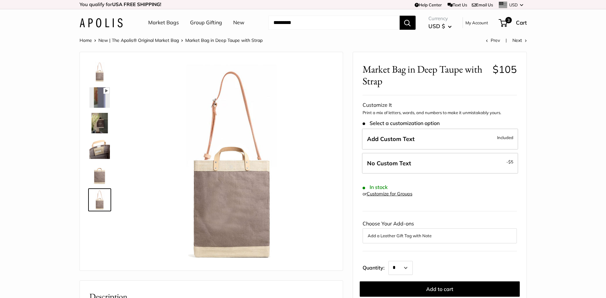
click at [102, 72] on img at bounding box center [99, 72] width 20 height 20
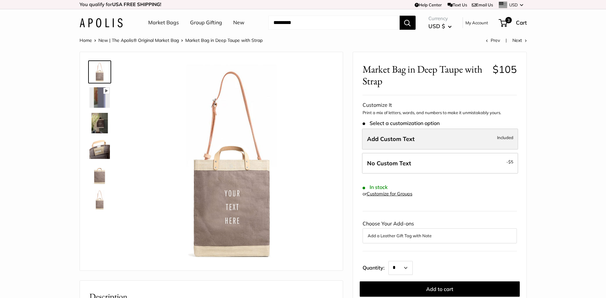
click at [401, 141] on span "Add Custom Text" at bounding box center [391, 138] width 48 height 7
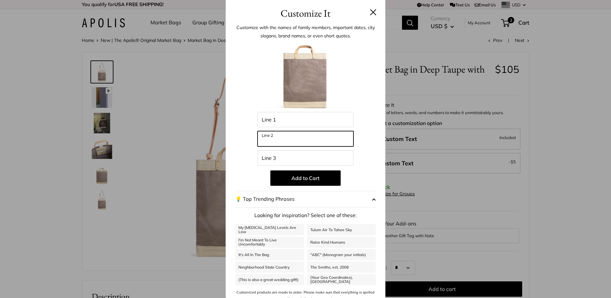
click at [293, 140] on input "Line 2" at bounding box center [306, 138] width 96 height 15
type input "******"
click at [309, 91] on img at bounding box center [305, 77] width 70 height 70
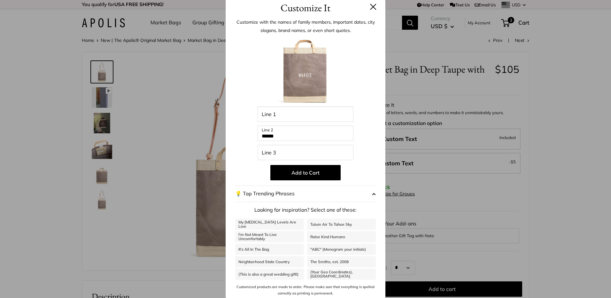
scroll to position [7, 0]
click at [363, 192] on button "💡 Top Trending Phrases" at bounding box center [305, 192] width 141 height 17
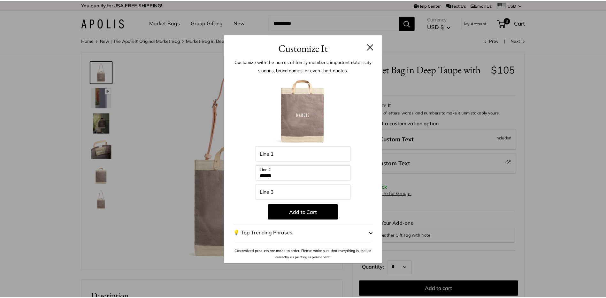
scroll to position [0, 0]
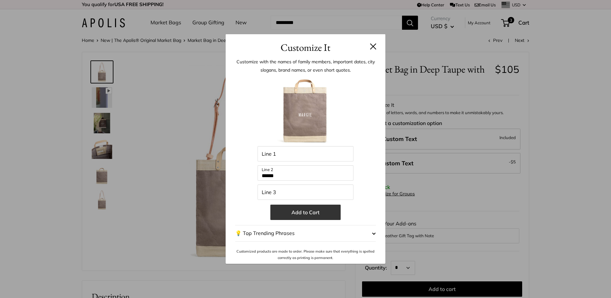
click at [317, 212] on button "Add to Cart" at bounding box center [305, 212] width 70 height 15
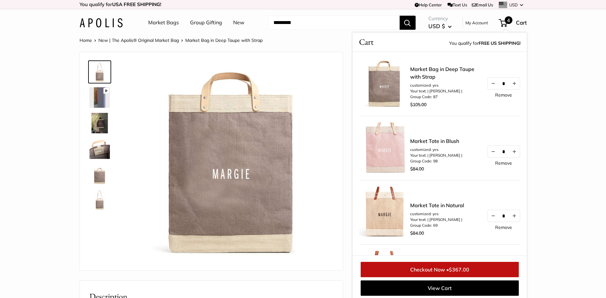
scroll to position [3, 0]
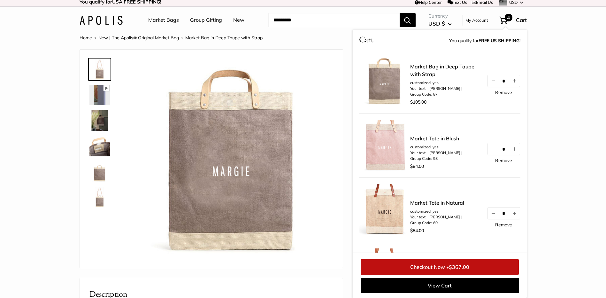
click at [101, 176] on img at bounding box center [99, 171] width 20 height 20
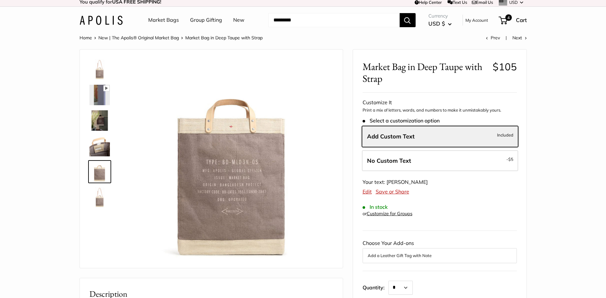
click at [98, 204] on img at bounding box center [99, 197] width 20 height 20
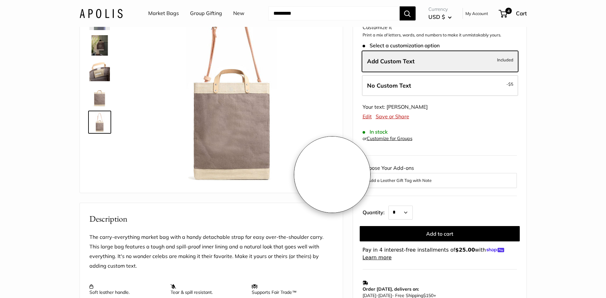
scroll to position [32, 0]
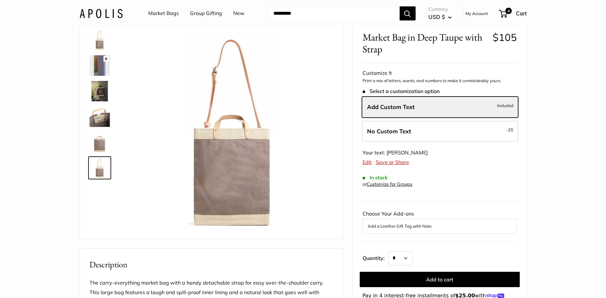
click at [365, 162] on link "Edit" at bounding box center [367, 162] width 9 height 6
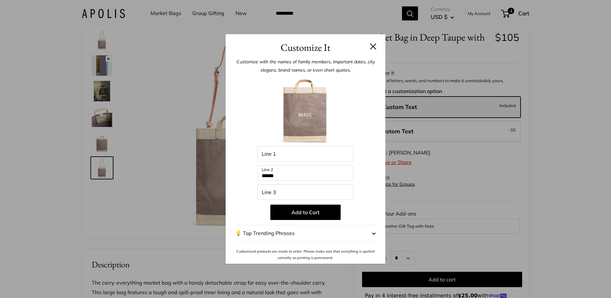
click at [374, 46] on button at bounding box center [373, 46] width 6 height 6
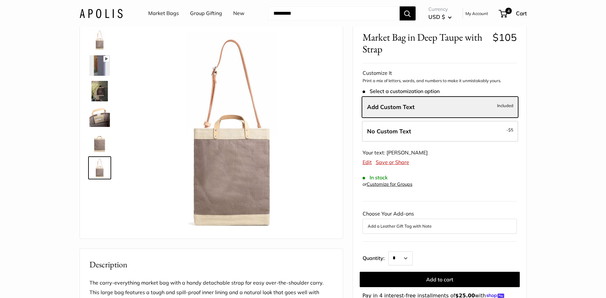
click at [101, 92] on img at bounding box center [99, 91] width 20 height 20
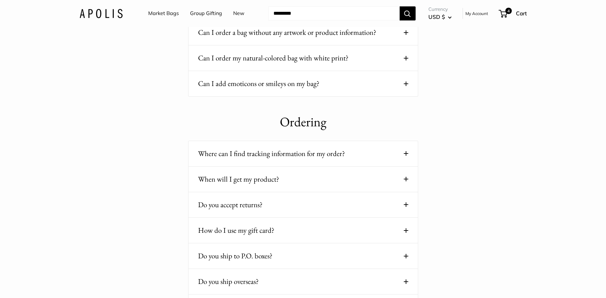
scroll to position [128, 0]
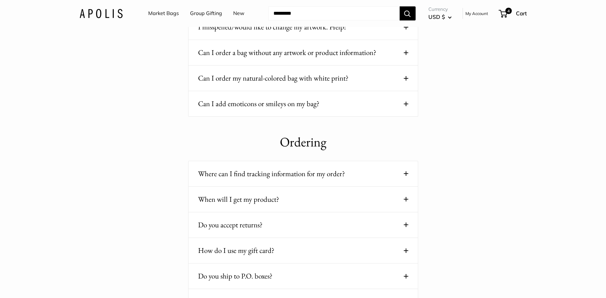
click at [281, 103] on button "Can I add emoticons or smileys on my bag?" at bounding box center [303, 103] width 210 height 12
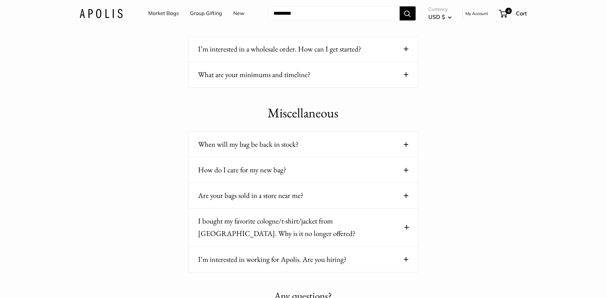
scroll to position [863, 0]
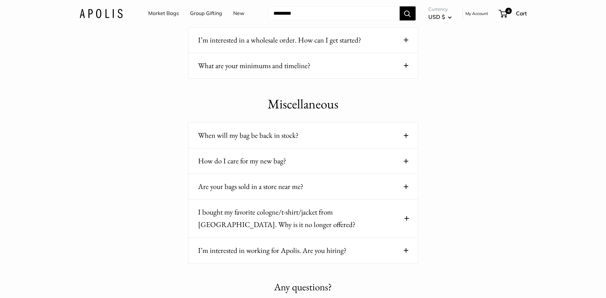
click at [291, 63] on button "What are your minimums and timeline?" at bounding box center [303, 65] width 210 height 12
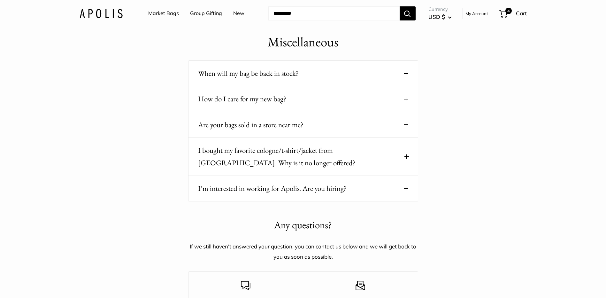
scroll to position [959, 0]
click at [325, 77] on button "When will my bag be back in stock?" at bounding box center [303, 73] width 210 height 12
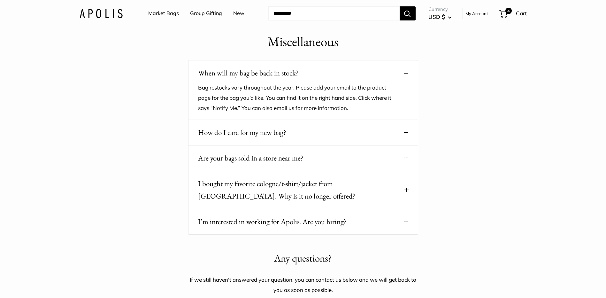
click at [308, 158] on button "Are your bags sold in a store near me?" at bounding box center [303, 158] width 210 height 12
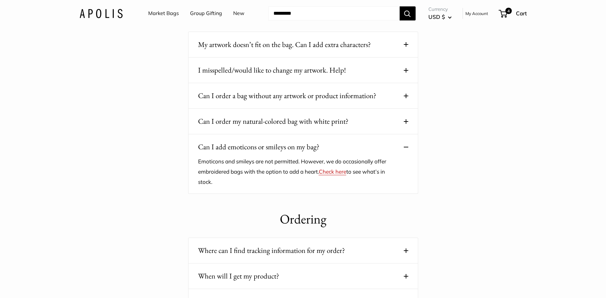
scroll to position [0, 0]
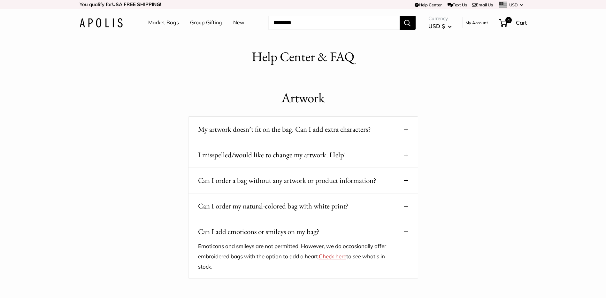
click at [159, 24] on link "Market Bags" at bounding box center [163, 23] width 31 height 10
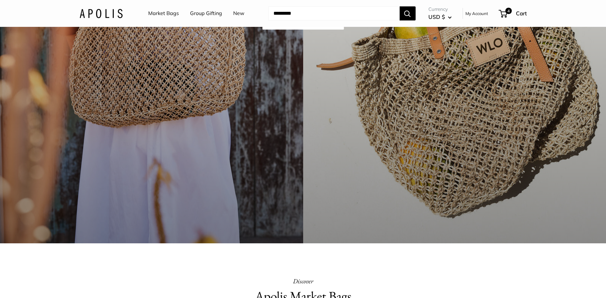
scroll to position [160, 0]
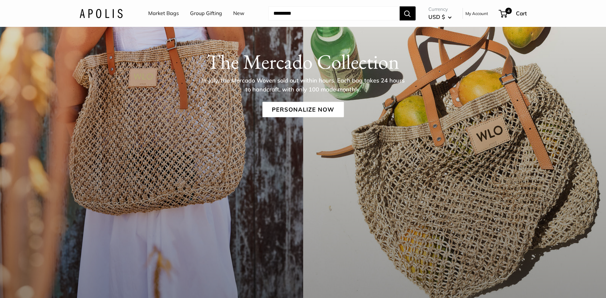
click at [162, 14] on link "Market Bags" at bounding box center [163, 14] width 31 height 10
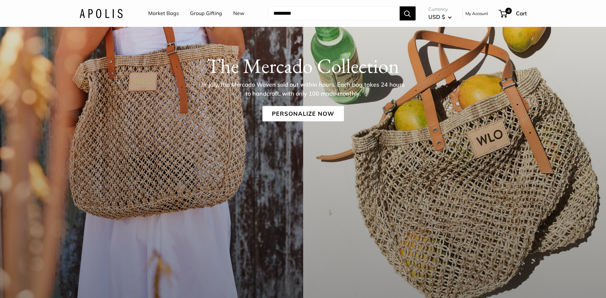
scroll to position [224, 0]
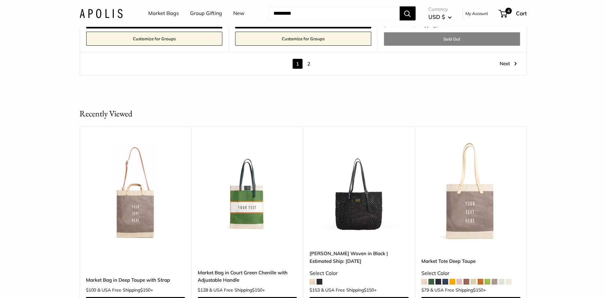
scroll to position [3724, 0]
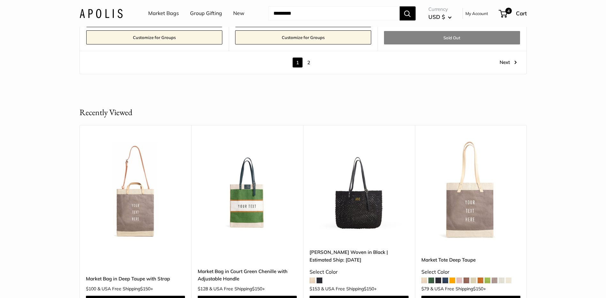
click at [309, 58] on link "2" at bounding box center [309, 63] width 10 height 10
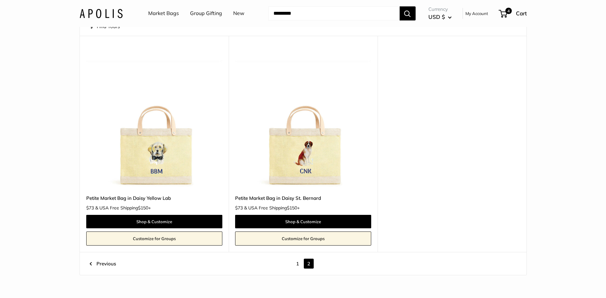
scroll to position [17, 0]
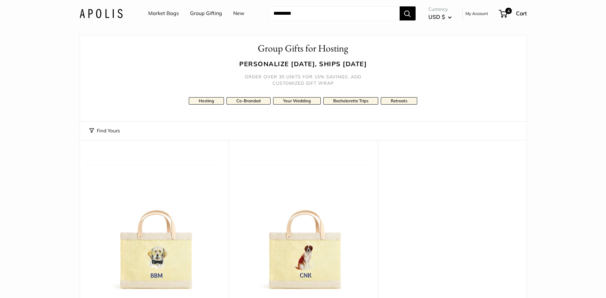
click at [162, 13] on link "Market Bags" at bounding box center [163, 14] width 31 height 10
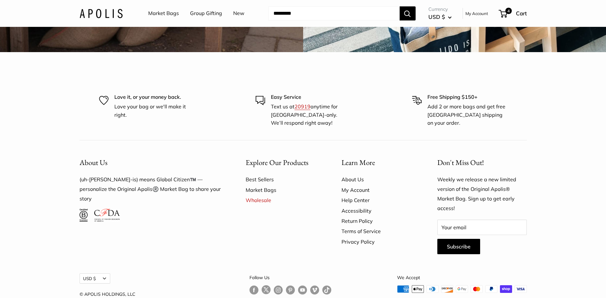
scroll to position [1981, 0]
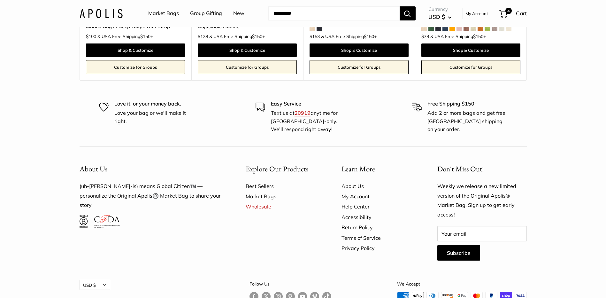
scroll to position [1104, 0]
click at [301, 113] on link "20919" at bounding box center [303, 112] width 16 height 6
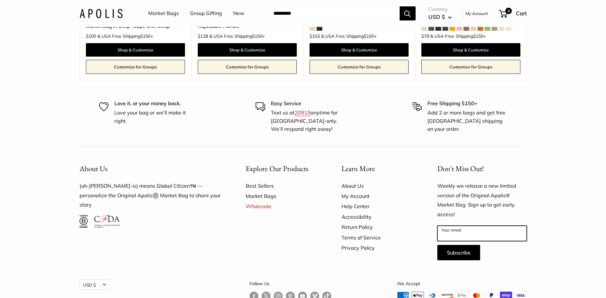
click at [460, 235] on input "Your email" at bounding box center [481, 233] width 89 height 15
type input "**********"
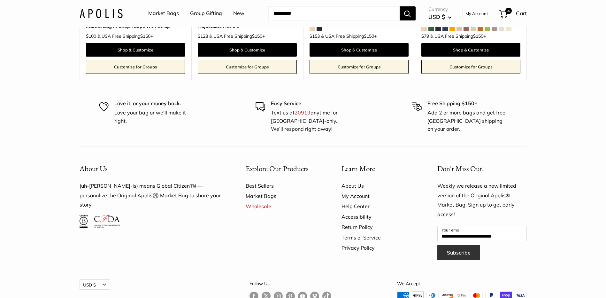
click at [467, 253] on button "Subscribe" at bounding box center [458, 252] width 43 height 15
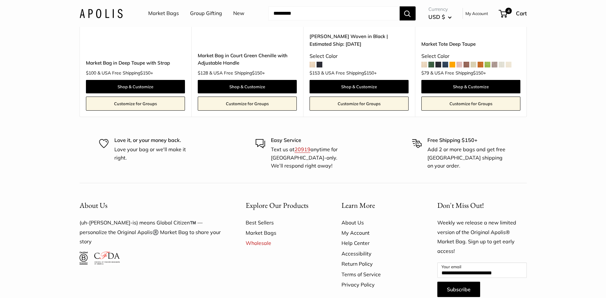
scroll to position [882, 0]
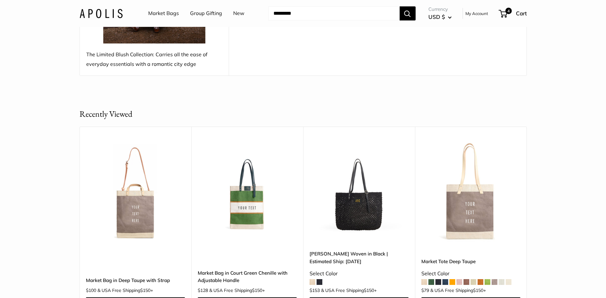
click at [236, 12] on link "New" at bounding box center [238, 14] width 11 height 10
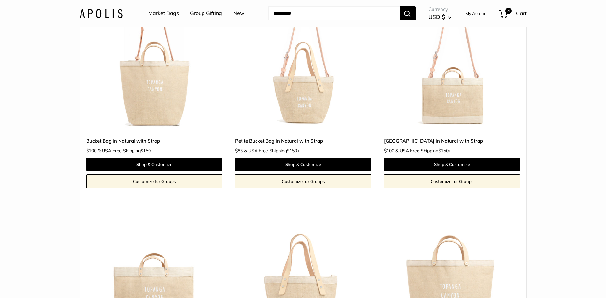
scroll to position [592, 0]
click at [0, 0] on img at bounding box center [0, 0] width 0 height 0
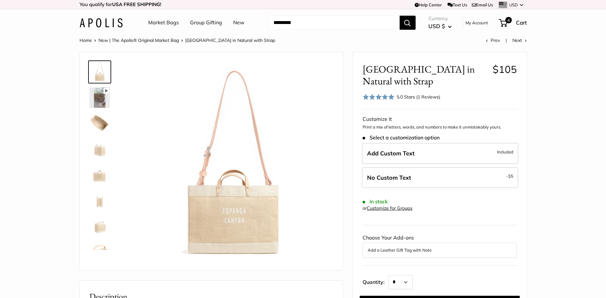
click at [103, 176] on img at bounding box center [99, 174] width 20 height 20
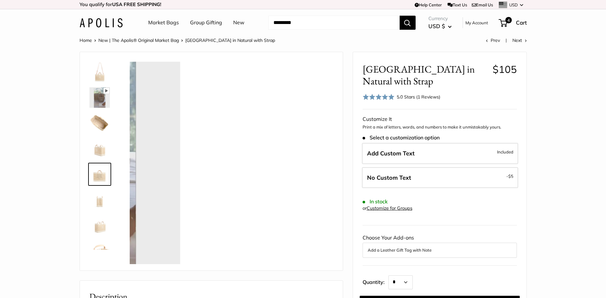
scroll to position [15, 0]
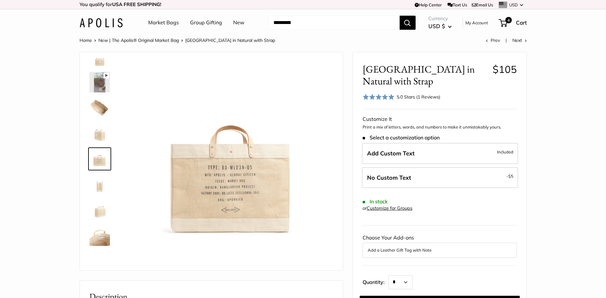
click at [99, 186] on img at bounding box center [99, 184] width 20 height 20
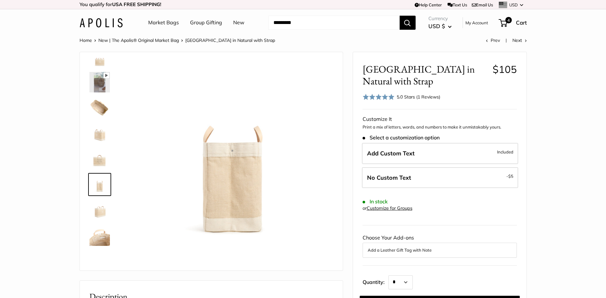
click at [99, 212] on img at bounding box center [99, 210] width 20 height 20
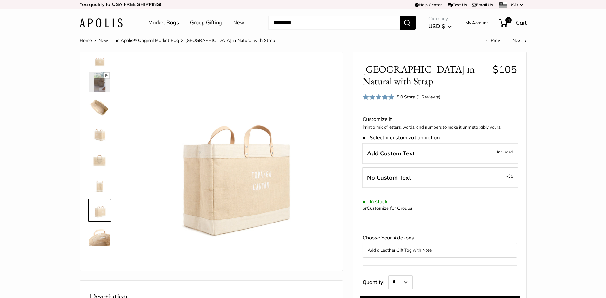
click at [97, 137] on img at bounding box center [99, 133] width 20 height 20
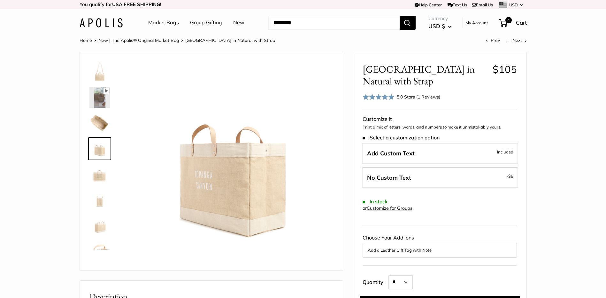
click at [101, 95] on img at bounding box center [99, 97] width 20 height 20
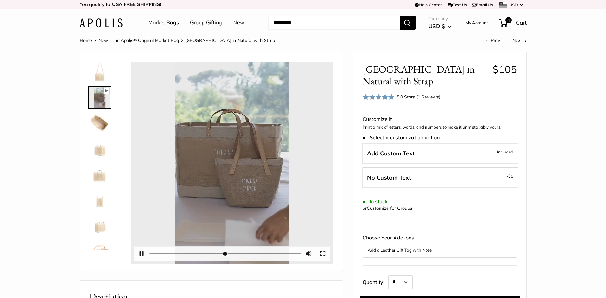
click at [227, 162] on div "Pause Play % buffered 00:00 Unmute Mute Exit fullscreen Enter fullscreen Play" at bounding box center [232, 163] width 202 height 202
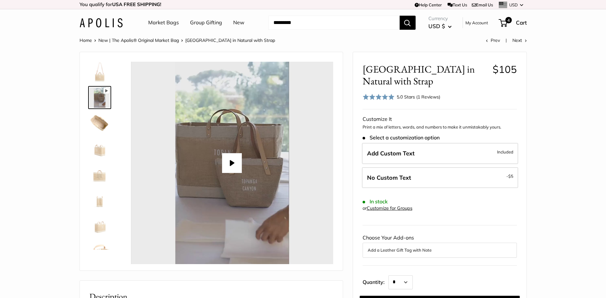
click at [229, 164] on button "Play" at bounding box center [232, 163] width 20 height 20
click at [103, 77] on img at bounding box center [99, 72] width 20 height 20
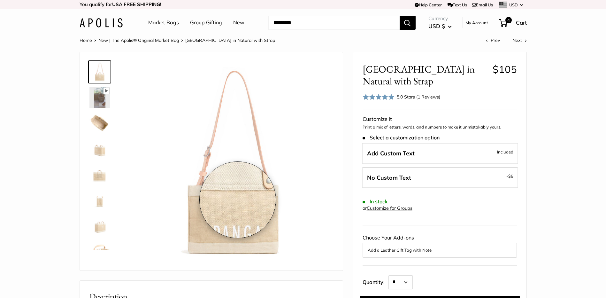
type input "*****"
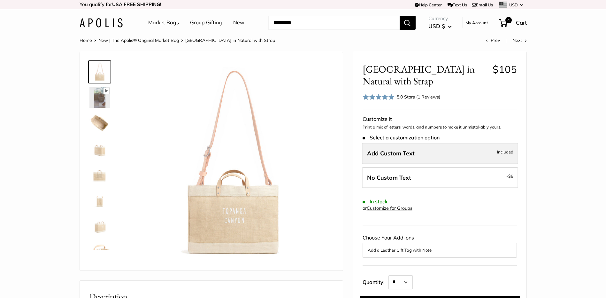
click at [407, 154] on span "Add Custom Text" at bounding box center [391, 153] width 48 height 7
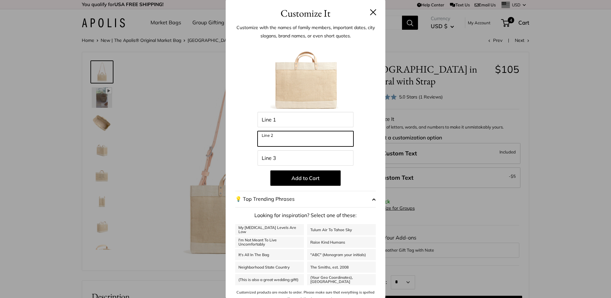
click at [283, 135] on input "Line 2" at bounding box center [306, 138] width 96 height 15
type input "******"
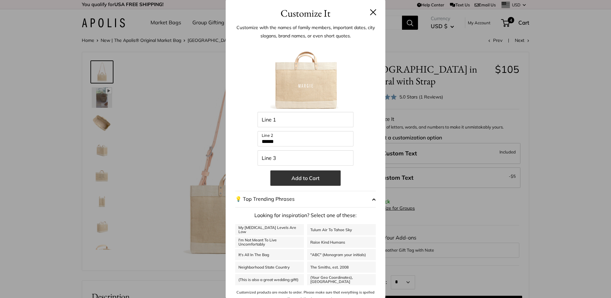
click at [308, 177] on button "Add to Cart" at bounding box center [305, 177] width 70 height 15
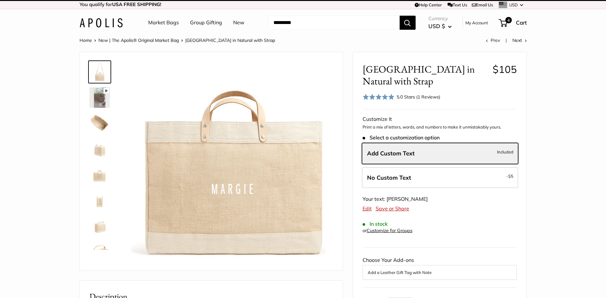
click at [97, 177] on img at bounding box center [99, 174] width 20 height 20
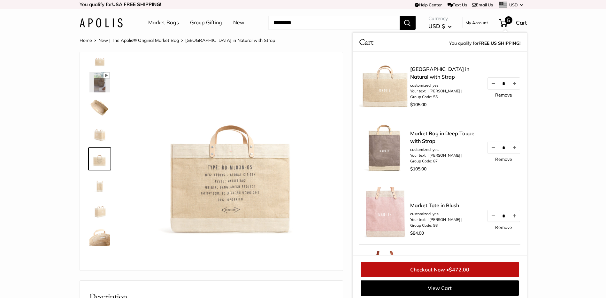
scroll to position [3, 0]
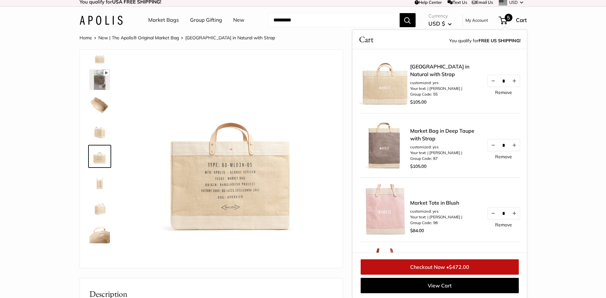
click at [97, 137] on img at bounding box center [99, 130] width 20 height 20
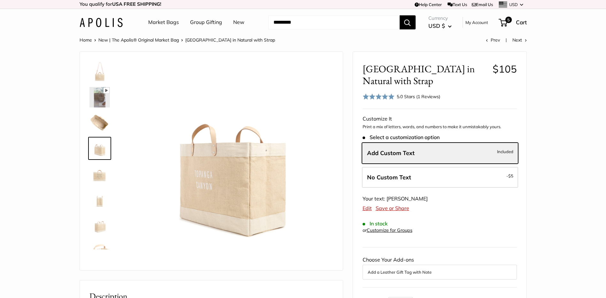
scroll to position [0, 0]
click at [168, 41] on link "New | The Apolis® Original Market Bag" at bounding box center [138, 40] width 81 height 6
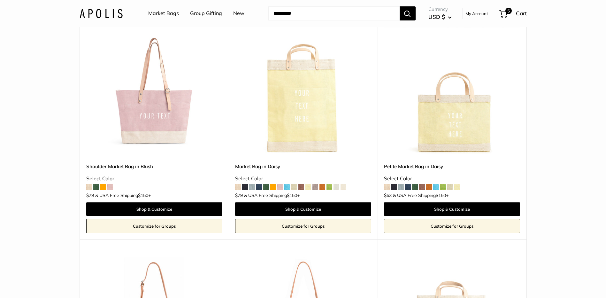
scroll to position [2141, 0]
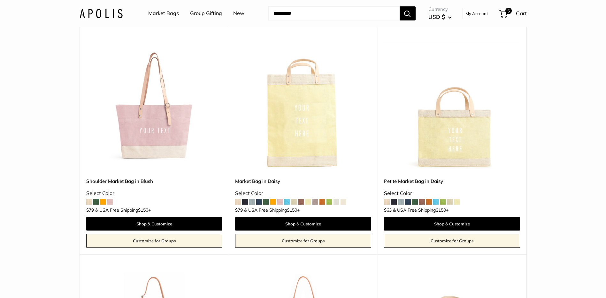
click at [97, 202] on span at bounding box center [96, 202] width 6 height 6
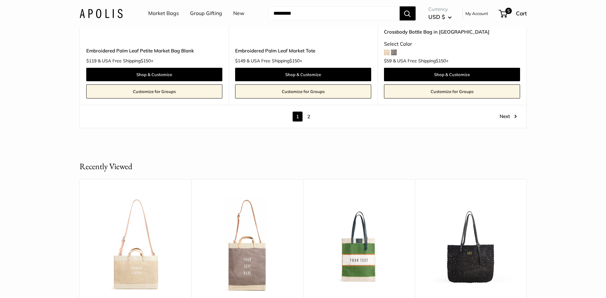
scroll to position [3707, 0]
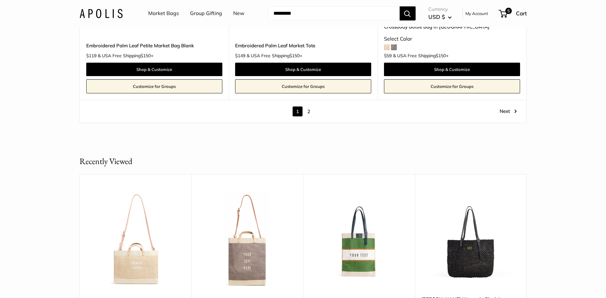
click at [308, 112] on link "2" at bounding box center [309, 111] width 10 height 10
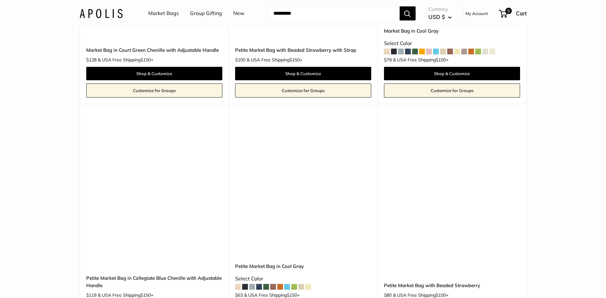
scroll to position [528, 0]
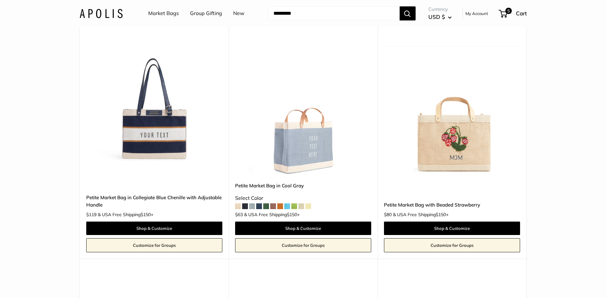
click at [0, 0] on img at bounding box center [0, 0] width 0 height 0
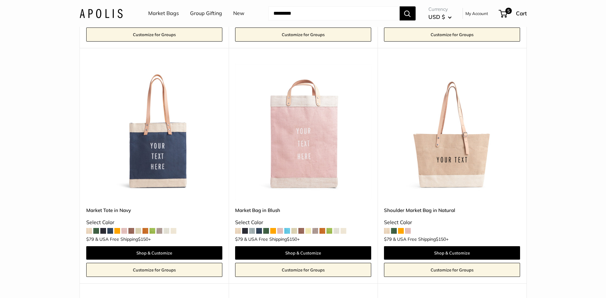
scroll to position [1902, 0]
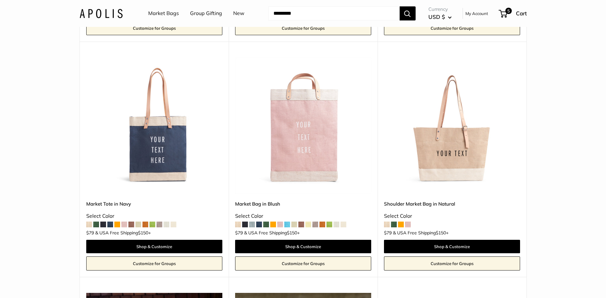
click at [0, 0] on img at bounding box center [0, 0] width 0 height 0
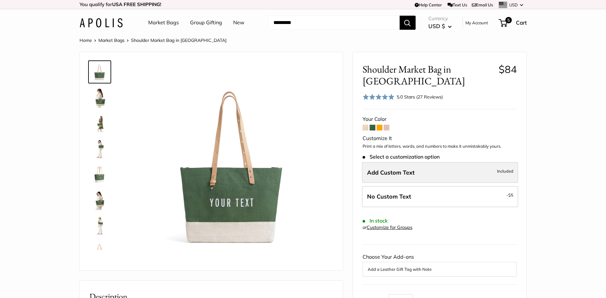
click at [402, 176] on span "Add Custom Text" at bounding box center [391, 172] width 48 height 7
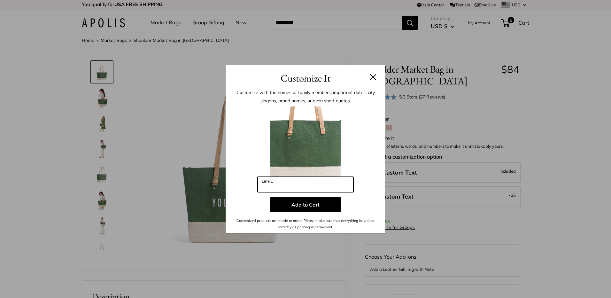
click at [324, 179] on input "Line 1" at bounding box center [306, 184] width 96 height 15
type input "******"
click at [372, 77] on button at bounding box center [373, 77] width 6 height 6
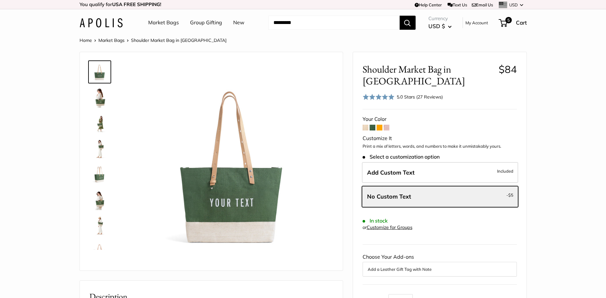
click at [386, 126] on span at bounding box center [387, 128] width 6 height 6
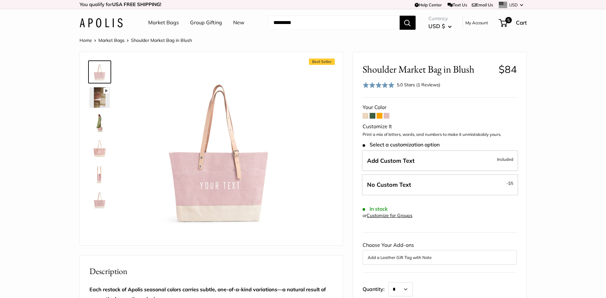
click at [98, 178] on img at bounding box center [99, 174] width 20 height 20
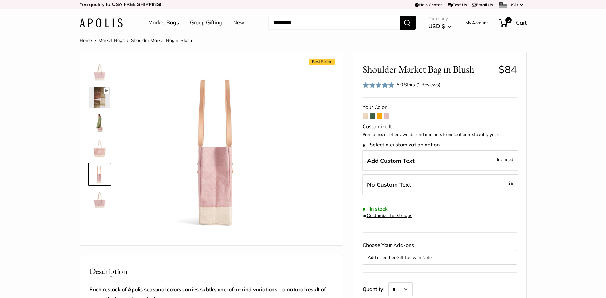
click at [97, 203] on img at bounding box center [99, 199] width 20 height 20
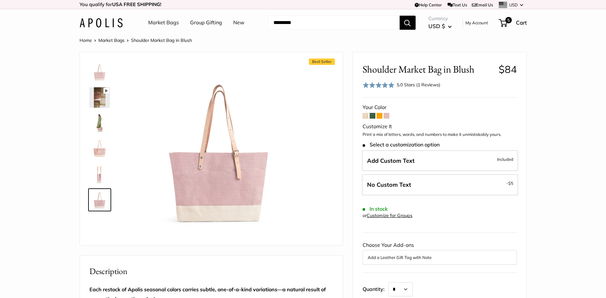
click at [100, 172] on img at bounding box center [99, 174] width 20 height 20
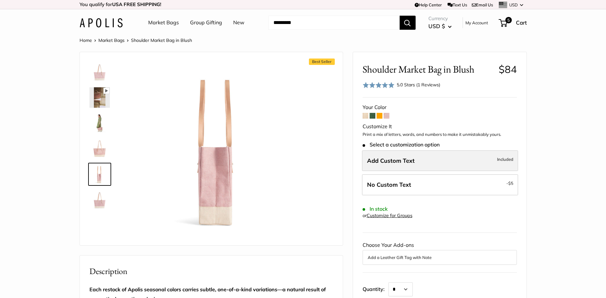
click at [408, 162] on span "Add Custom Text" at bounding box center [391, 160] width 48 height 7
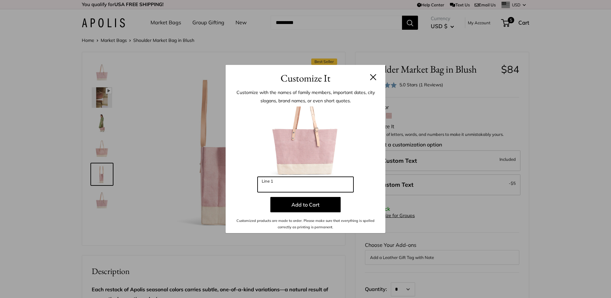
click at [319, 180] on input "Line 1" at bounding box center [306, 184] width 96 height 15
type input "******"
click at [101, 128] on div "Customize It Customize with the names of family members, important dates, city …" at bounding box center [305, 149] width 611 height 298
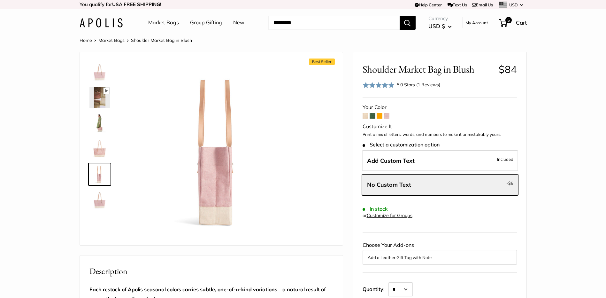
click at [104, 117] on img at bounding box center [99, 123] width 20 height 20
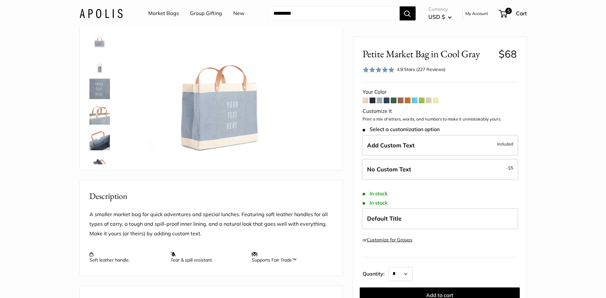
scroll to position [64, 0]
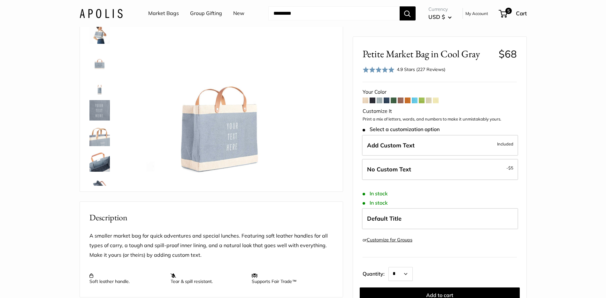
click at [401, 100] on span at bounding box center [401, 100] width 6 height 6
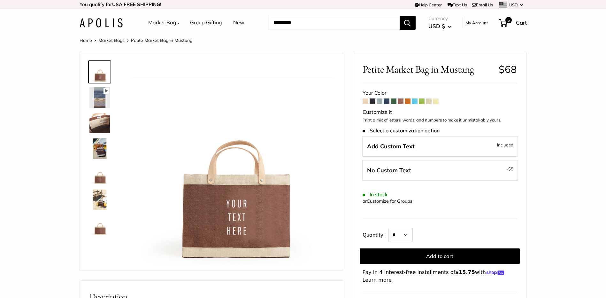
click at [430, 104] on span at bounding box center [429, 101] width 6 height 6
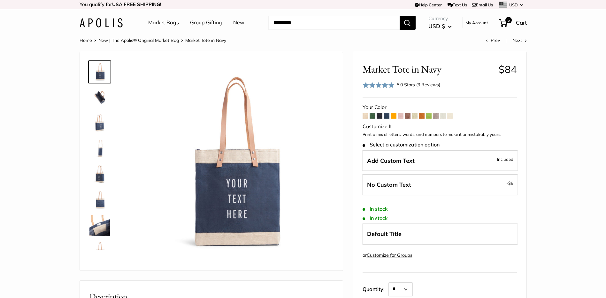
click at [380, 119] on span at bounding box center [380, 116] width 6 height 6
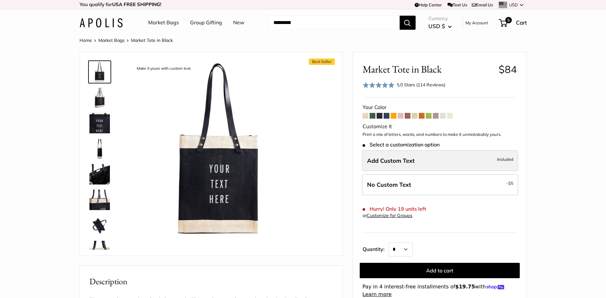
click at [396, 164] on span "Add Custom Text" at bounding box center [391, 160] width 48 height 7
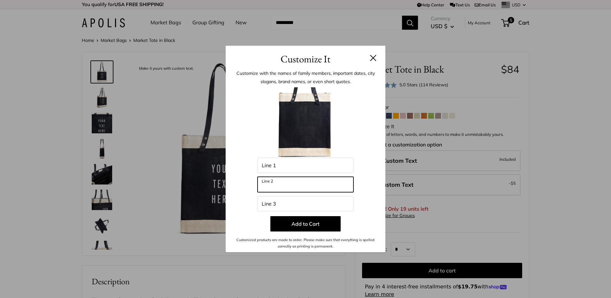
click at [287, 182] on input "Line 2" at bounding box center [306, 184] width 96 height 15
type input "*****"
click at [374, 58] on button at bounding box center [373, 58] width 6 height 6
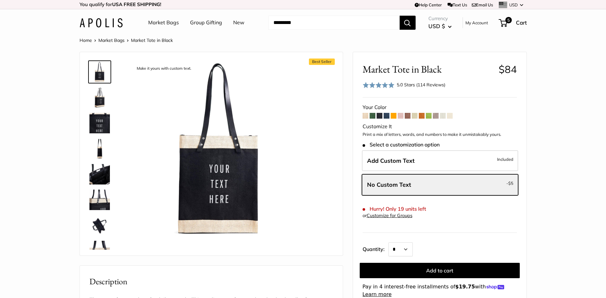
click at [100, 151] on img at bounding box center [99, 148] width 20 height 20
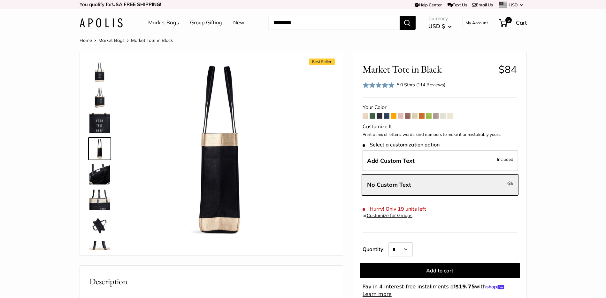
click at [101, 106] on img at bounding box center [99, 97] width 20 height 20
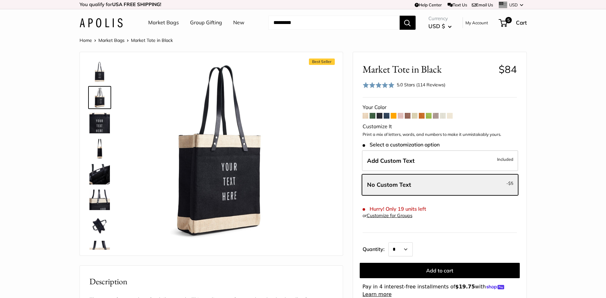
click at [98, 197] on img at bounding box center [99, 199] width 20 height 20
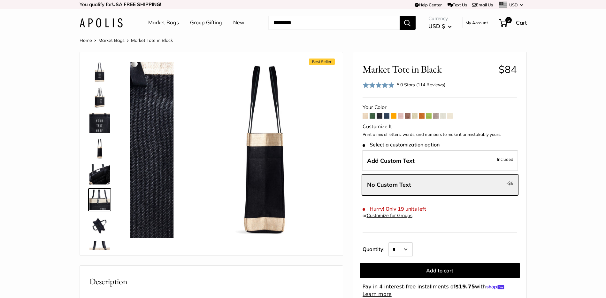
scroll to position [45, 0]
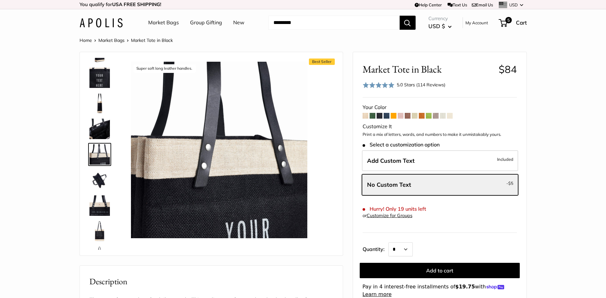
click at [100, 208] on img at bounding box center [99, 205] width 20 height 20
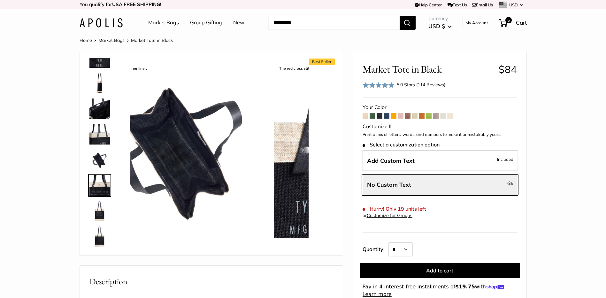
scroll to position [66, 0]
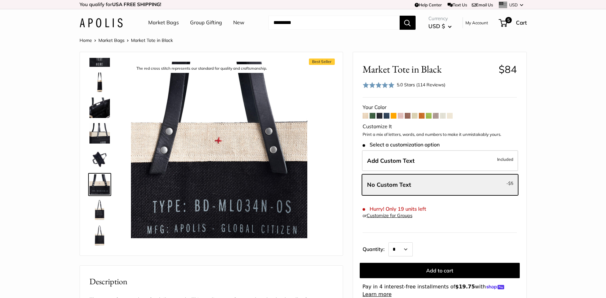
click at [401, 115] on span at bounding box center [401, 116] width 6 height 6
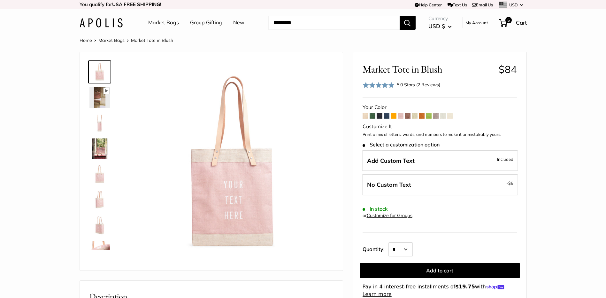
click at [435, 119] on span at bounding box center [436, 116] width 6 height 6
click at [159, 22] on link "Market Bags" at bounding box center [163, 23] width 31 height 10
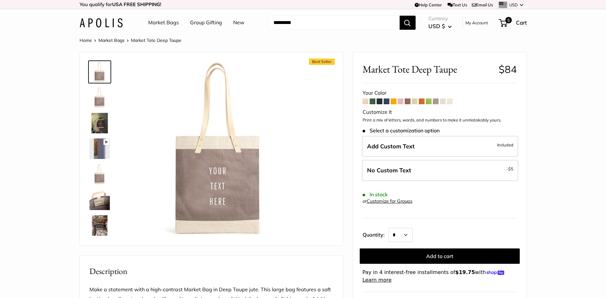
click at [99, 175] on img at bounding box center [99, 174] width 20 height 20
click at [100, 102] on img at bounding box center [99, 97] width 20 height 20
click at [106, 117] on img at bounding box center [99, 123] width 20 height 20
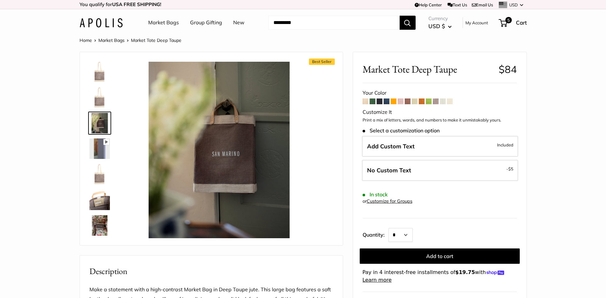
click at [100, 76] on img at bounding box center [99, 72] width 20 height 20
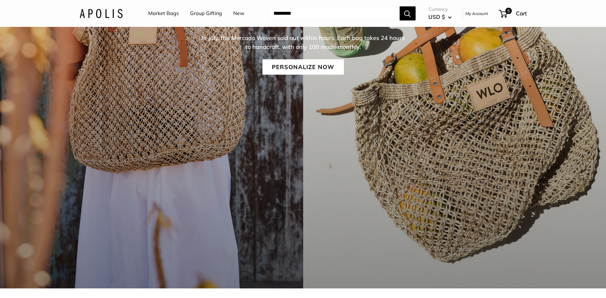
scroll to position [192, 0]
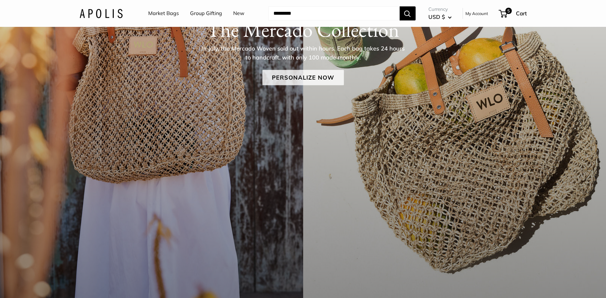
click at [298, 79] on link "Personalize Now" at bounding box center [302, 77] width 81 height 15
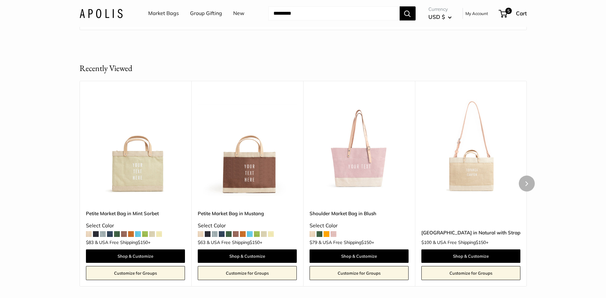
scroll to position [3727, 0]
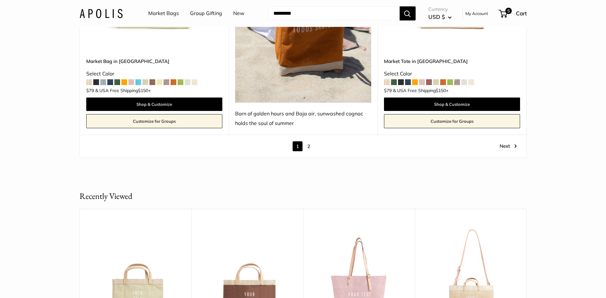
click at [310, 141] on link "2" at bounding box center [309, 146] width 10 height 10
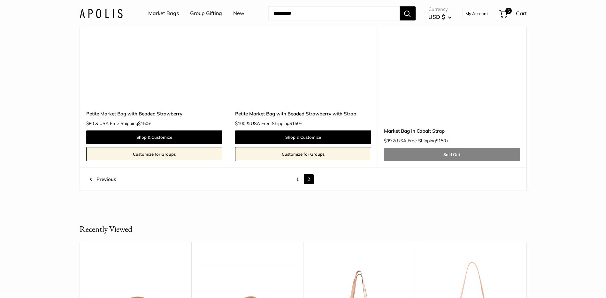
scroll to position [3244, 0]
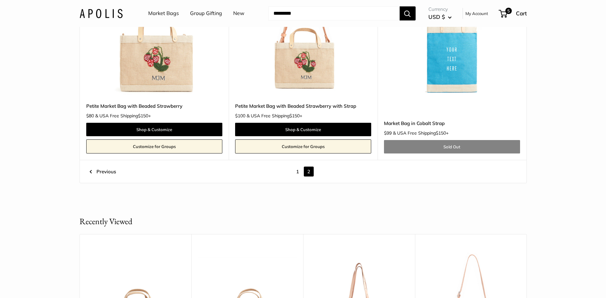
click at [298, 170] on link "1" at bounding box center [298, 171] width 10 height 10
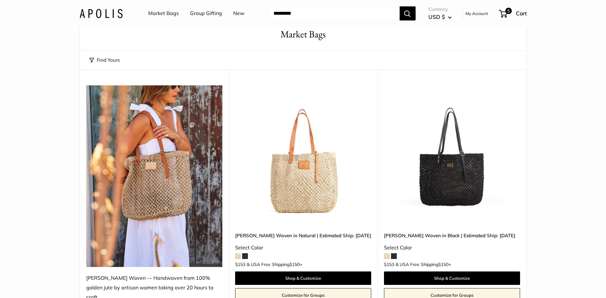
scroll to position [17, 0]
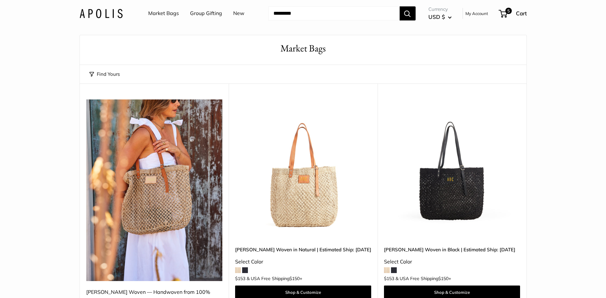
click at [164, 14] on link "Market Bags" at bounding box center [163, 14] width 31 height 10
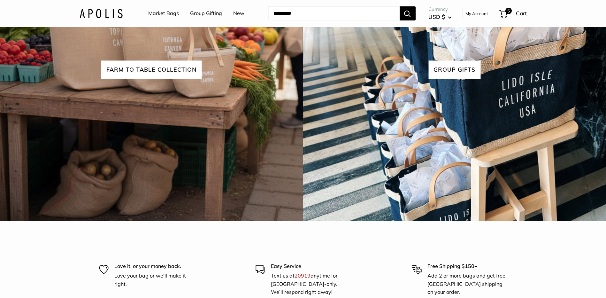
scroll to position [1733, 0]
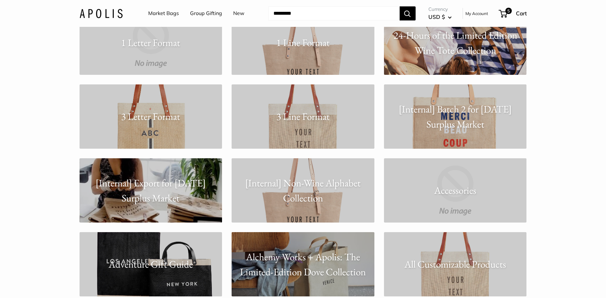
scroll to position [64, 0]
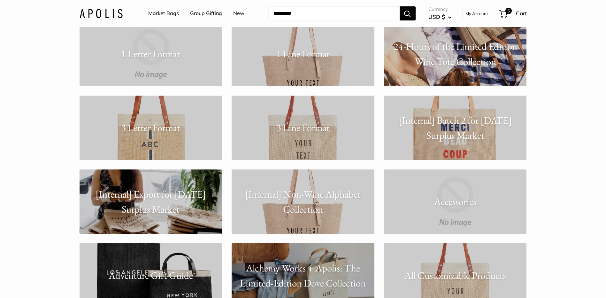
click at [157, 127] on p "3 Letter Format" at bounding box center [151, 127] width 143 height 15
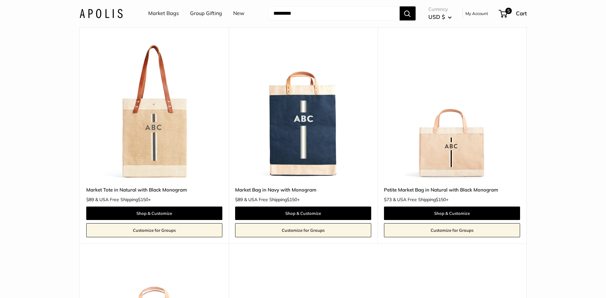
scroll to position [64, 0]
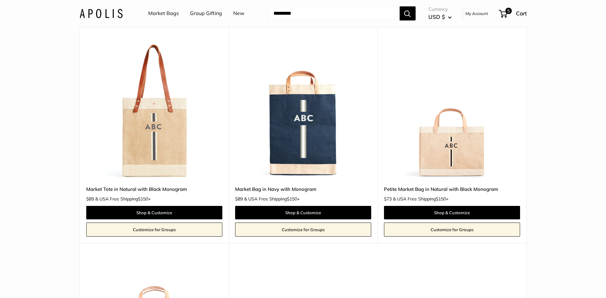
click at [0, 0] on img at bounding box center [0, 0] width 0 height 0
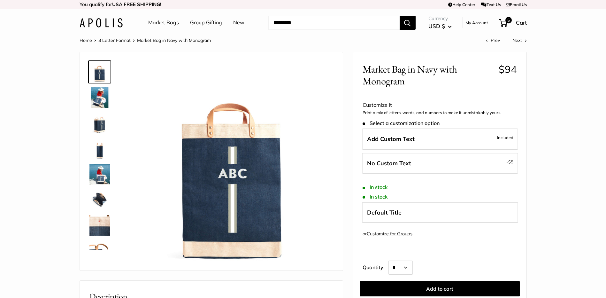
click at [102, 129] on img at bounding box center [99, 123] width 20 height 20
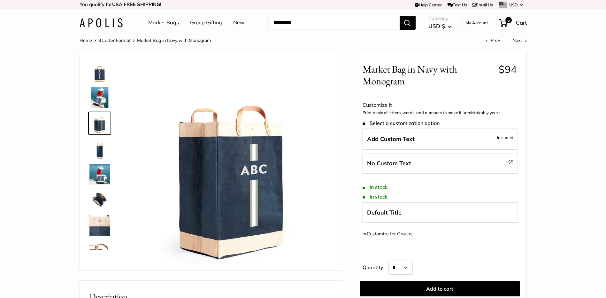
click at [98, 69] on img at bounding box center [99, 72] width 20 height 20
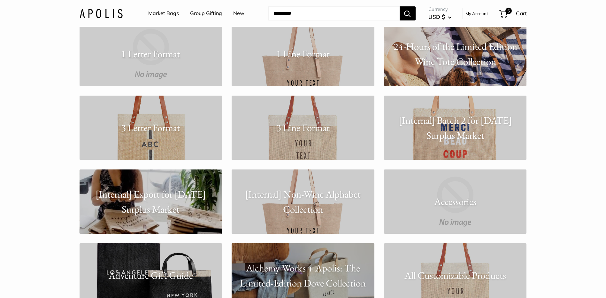
click at [164, 130] on p "3 Letter Format" at bounding box center [151, 127] width 143 height 15
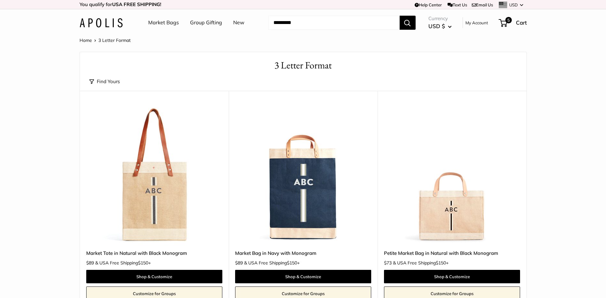
click at [168, 23] on link "Market Bags" at bounding box center [163, 23] width 31 height 10
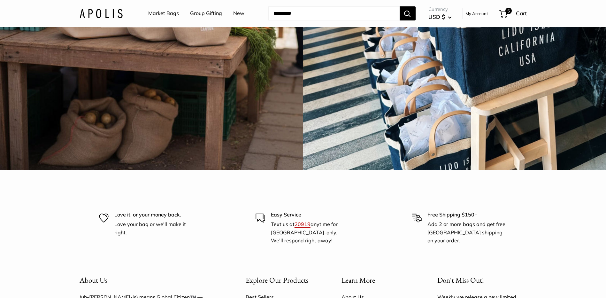
scroll to position [1981, 0]
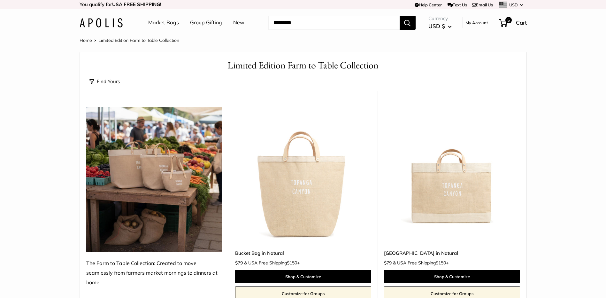
click at [85, 40] on link "Home" at bounding box center [86, 40] width 12 height 6
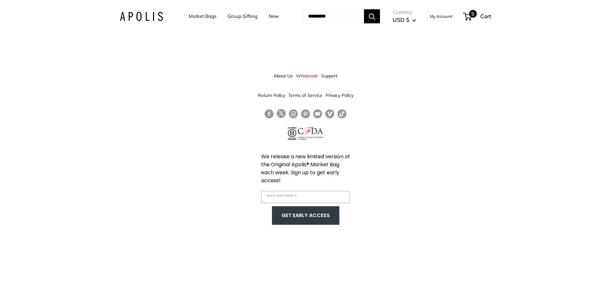
click at [472, 15] on span "5" at bounding box center [467, 17] width 9 height 8
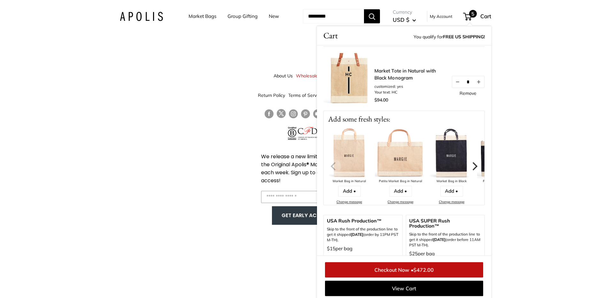
scroll to position [224, 0]
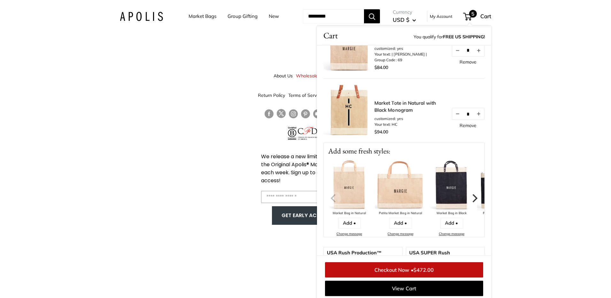
click at [467, 125] on link "Remove" at bounding box center [468, 125] width 17 height 4
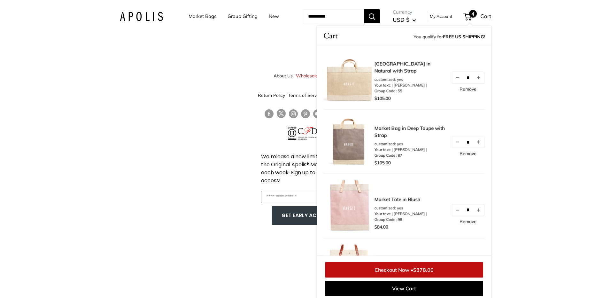
click at [465, 91] on link "Remove" at bounding box center [468, 89] width 17 height 4
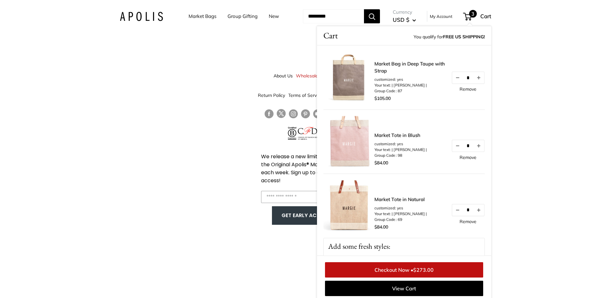
click at [470, 88] on link "Remove" at bounding box center [468, 89] width 17 height 4
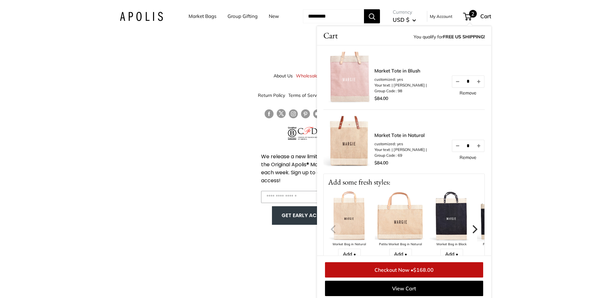
click at [468, 94] on link "Remove" at bounding box center [468, 93] width 17 height 4
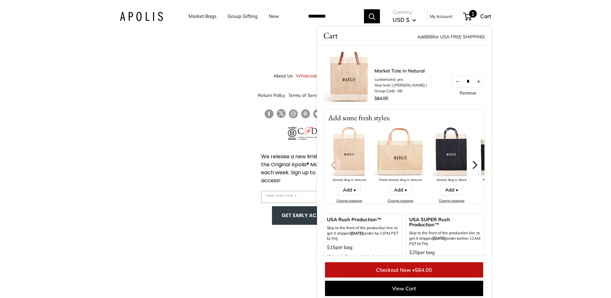
click at [471, 94] on link "Remove" at bounding box center [468, 93] width 17 height 4
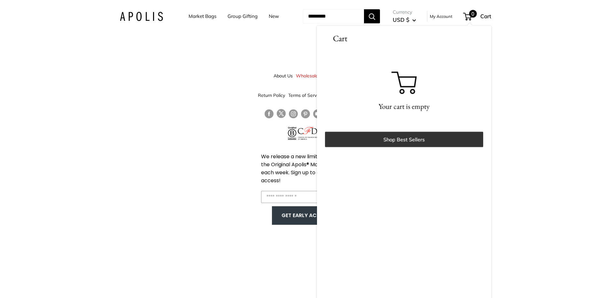
click at [406, 138] on link "Shop Best Sellers" at bounding box center [404, 139] width 158 height 15
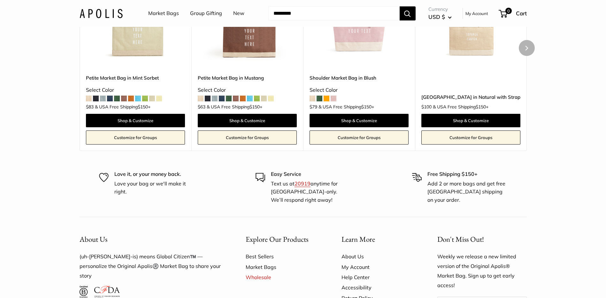
scroll to position [1342, 0]
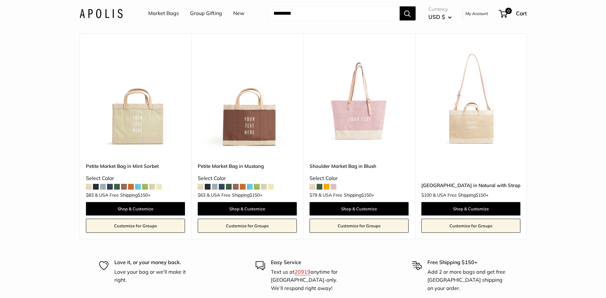
click at [159, 12] on link "Market Bags" at bounding box center [163, 14] width 31 height 10
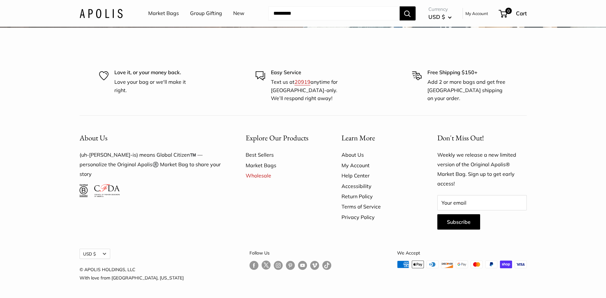
scroll to position [1797, 0]
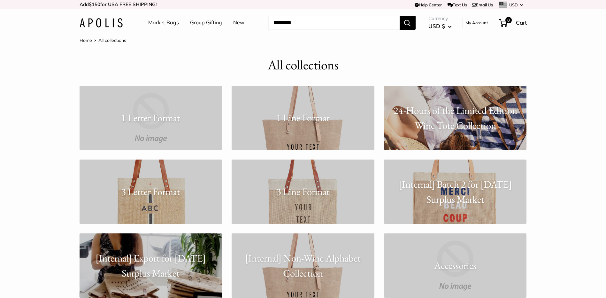
click at [315, 134] on link "1 Line Format" at bounding box center [303, 118] width 143 height 64
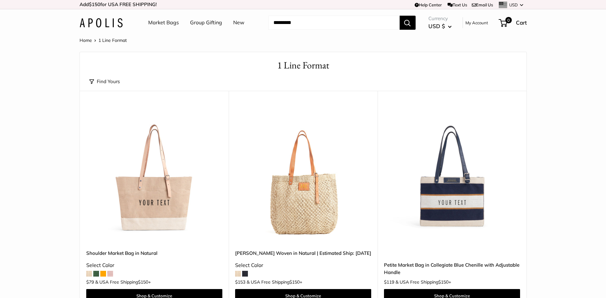
click at [163, 21] on link "Market Bags" at bounding box center [163, 23] width 31 height 10
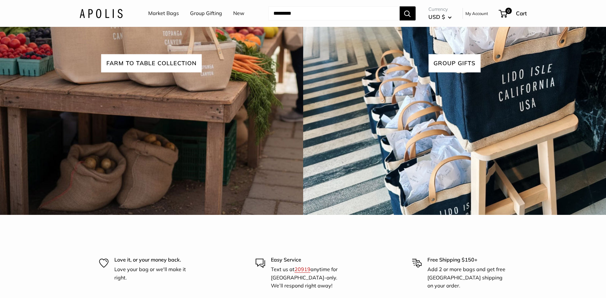
scroll to position [1821, 0]
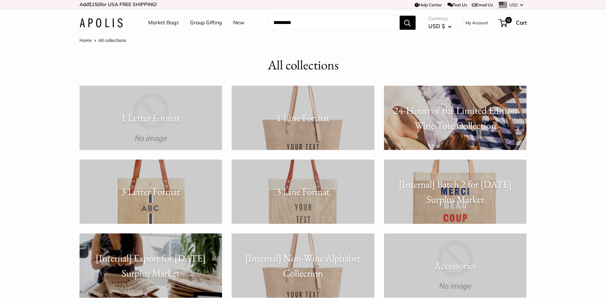
scroll to position [96, 0]
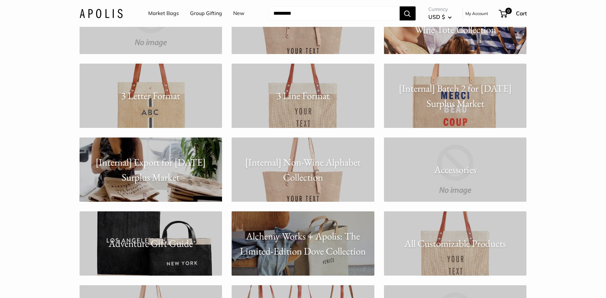
click at [300, 102] on p "3 Line Format" at bounding box center [303, 95] width 143 height 15
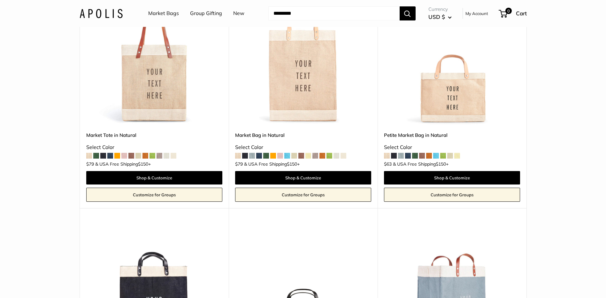
scroll to position [96, 0]
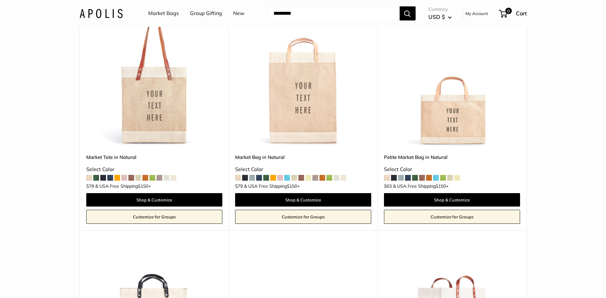
click at [0, 0] on img at bounding box center [0, 0] width 0 height 0
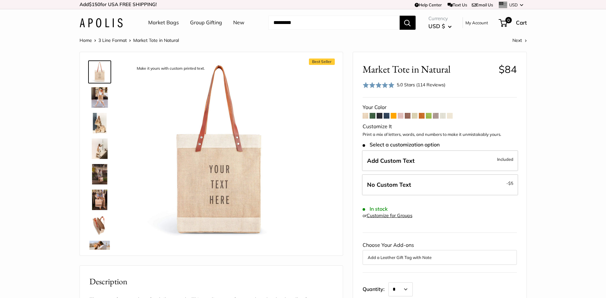
click at [380, 117] on span at bounding box center [380, 116] width 6 height 6
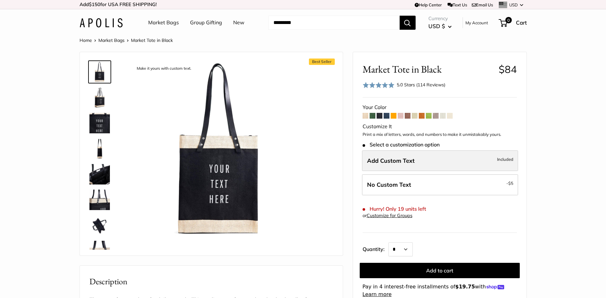
click at [393, 162] on span "Add Custom Text" at bounding box center [391, 160] width 48 height 7
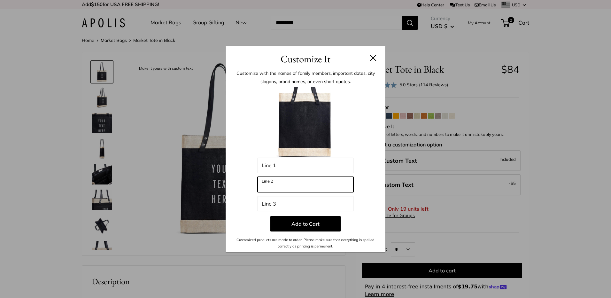
click at [313, 187] on input "Line 2" at bounding box center [306, 184] width 96 height 15
type input "*****"
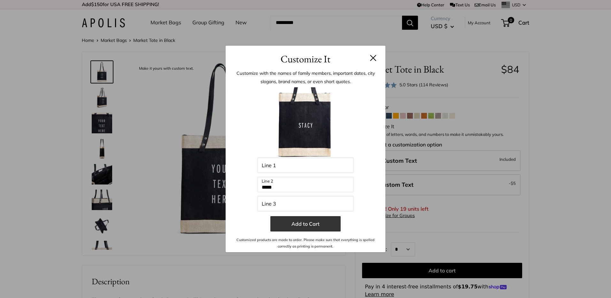
click at [308, 227] on button "Add to Cart" at bounding box center [305, 223] width 70 height 15
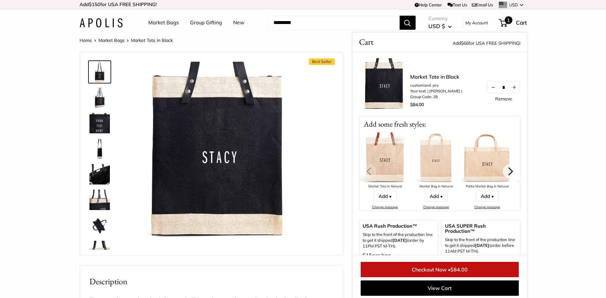
click at [452, 268] on span "$84.00" at bounding box center [459, 269] width 17 height 6
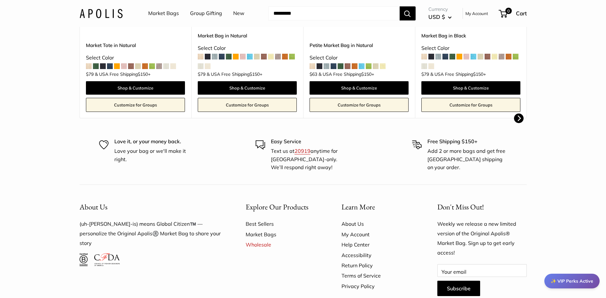
scroll to position [158, 0]
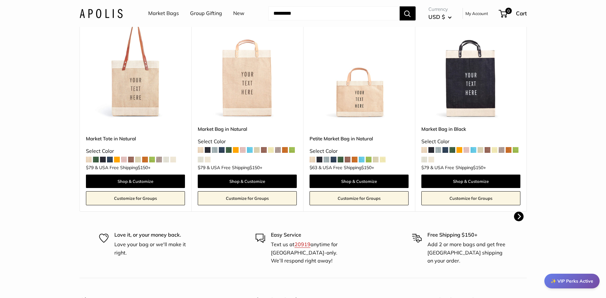
click at [104, 158] on span at bounding box center [103, 160] width 6 height 6
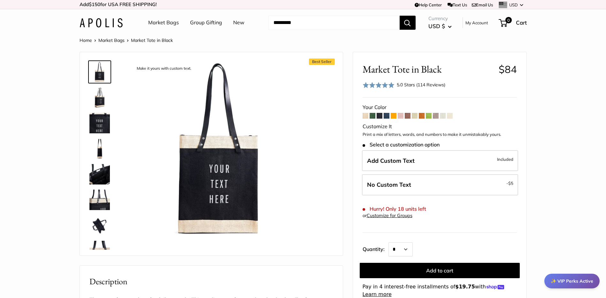
click at [391, 214] on link "Customize for Groups" at bounding box center [390, 215] width 46 height 6
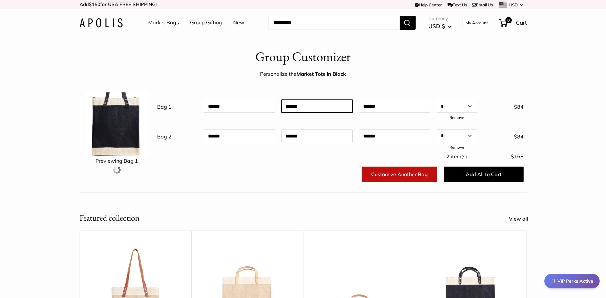
click at [318, 105] on input "text" at bounding box center [317, 106] width 71 height 13
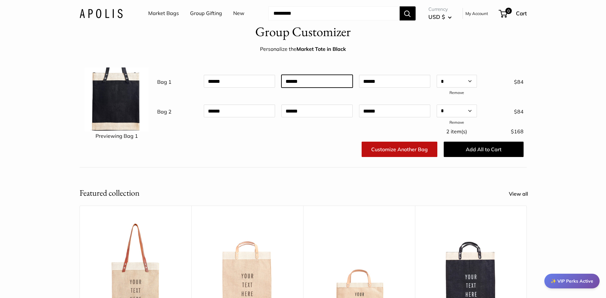
scroll to position [32, 0]
